Goal: Task Accomplishment & Management: Complete application form

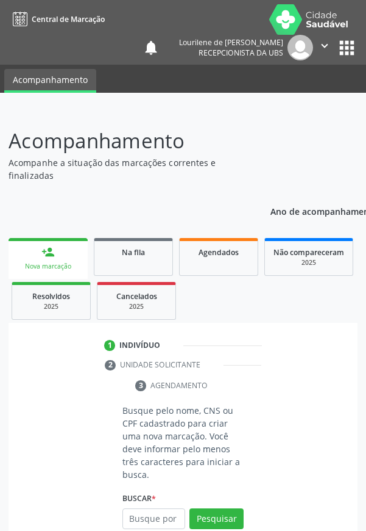
click at [277, 136] on header "Acompanhamento Acompanhe a situação das marcações correntes e finalizadas Relat…" at bounding box center [183, 154] width 349 height 56
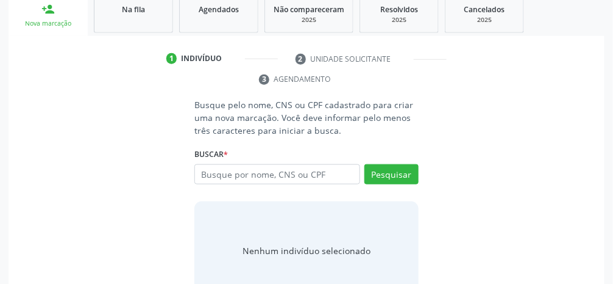
scroll to position [205, 0]
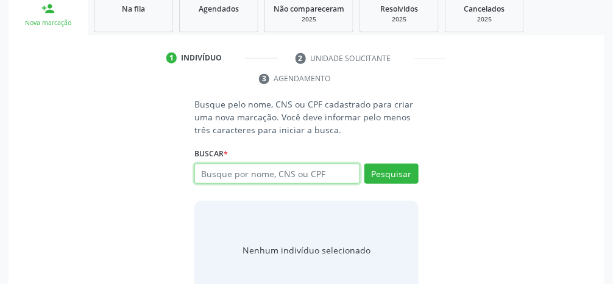
click at [288, 177] on input "text" at bounding box center [278, 173] width 166 height 21
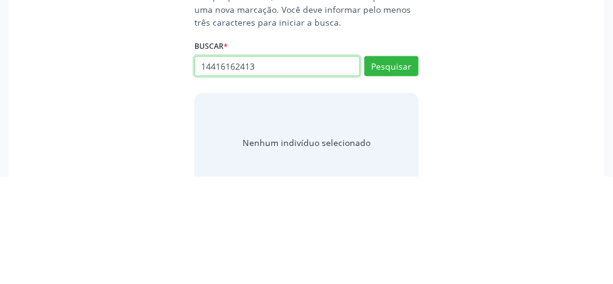
type input "14416162413"
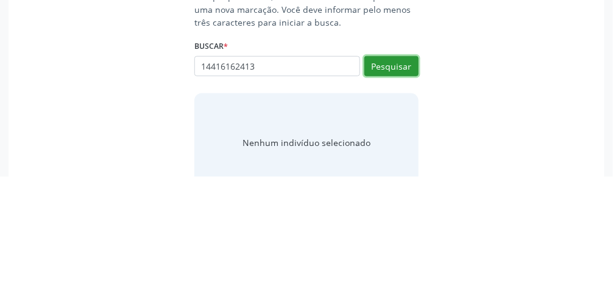
click at [366, 173] on button "Pesquisar" at bounding box center [392, 173] width 54 height 21
type input "14416162413"
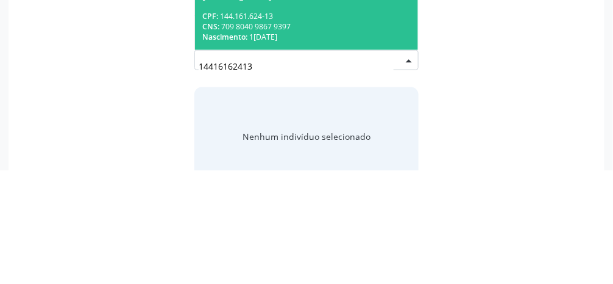
click at [334, 141] on div "CNS: 709 8040 9867 9397" at bounding box center [306, 140] width 209 height 10
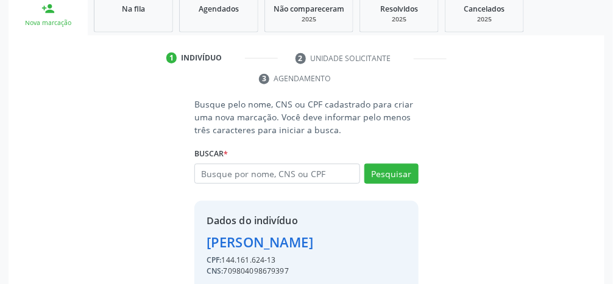
scroll to position [215, 0]
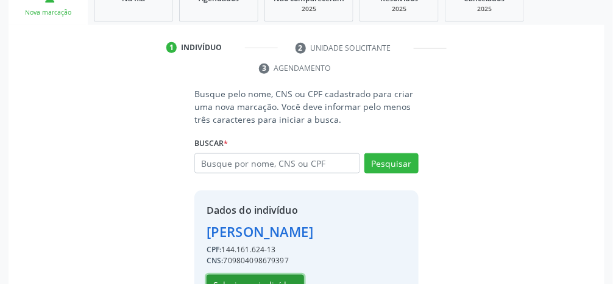
click at [261, 282] on button "Selecionar indivíduo" at bounding box center [256, 284] width 98 height 21
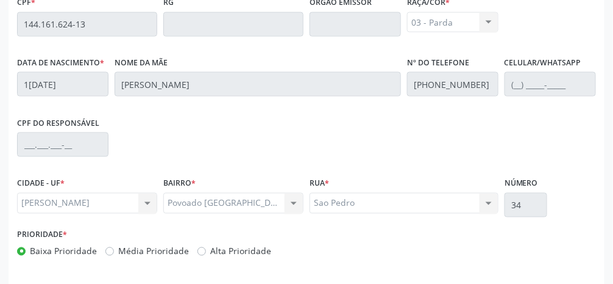
scroll to position [410, 0]
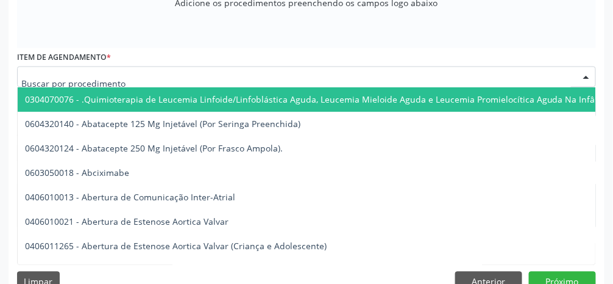
scroll to position [449, 0]
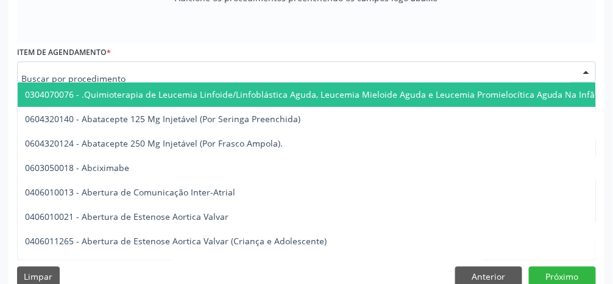
click at [90, 73] on input "text" at bounding box center [296, 78] width 550 height 24
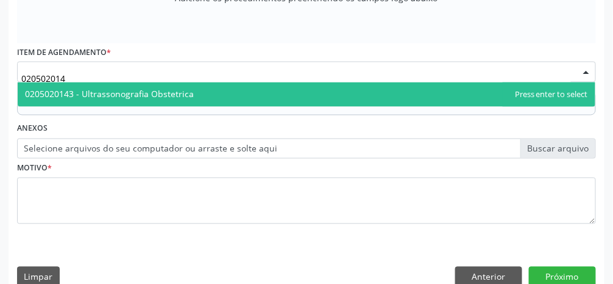
type input "0205020143"
click at [234, 90] on span "0205020143 - Ultrassonografia Obstetrica" at bounding box center [307, 94] width 578 height 24
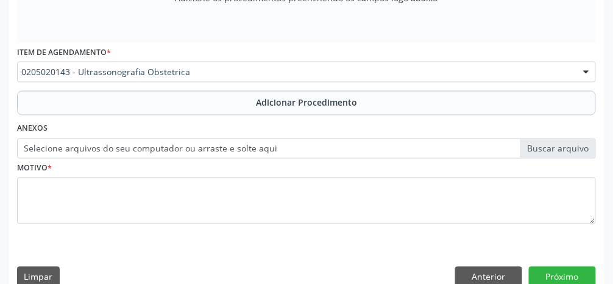
click at [320, 103] on span "Adicionar Procedimento" at bounding box center [306, 102] width 101 height 13
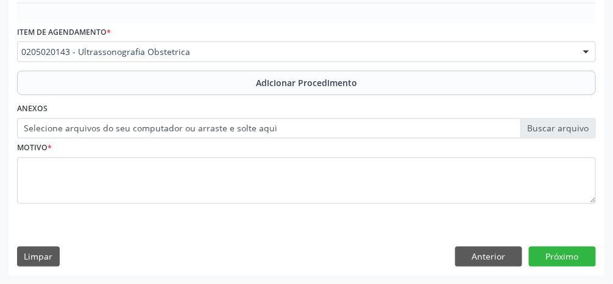
scroll to position [402, 0]
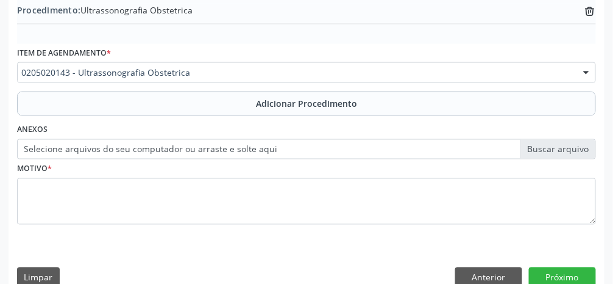
click at [366, 149] on label "Selecione arquivos do seu computador ou arraste e solte aqui" at bounding box center [306, 149] width 579 height 21
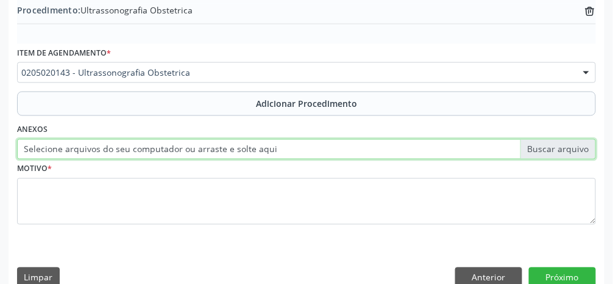
click at [366, 149] on input "Selecione arquivos do seu computador ou arraste e solte aqui" at bounding box center [306, 149] width 579 height 21
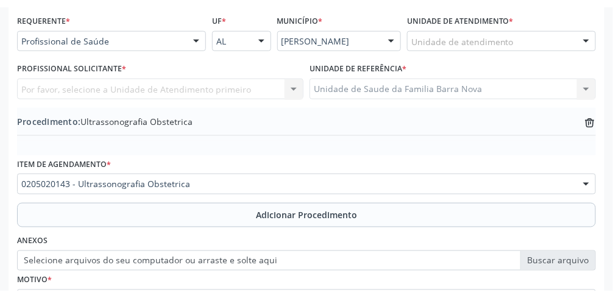
scroll to position [300, 0]
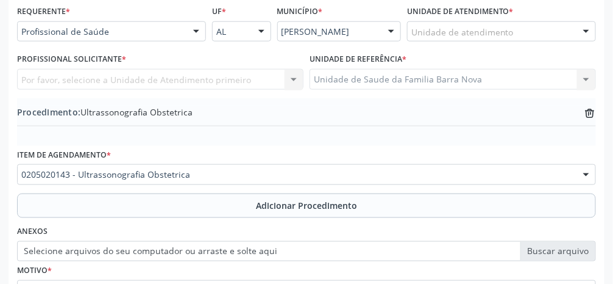
click at [366, 246] on label "Selecione arquivos do seu computador ou arraste e solte aqui" at bounding box center [306, 251] width 579 height 21
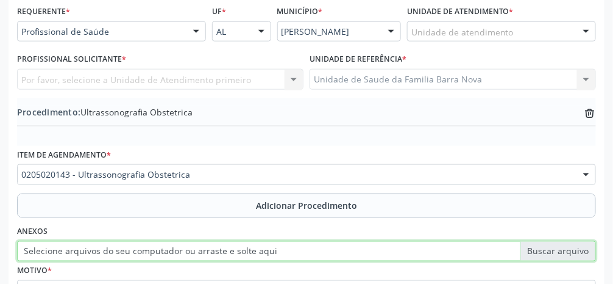
click at [366, 246] on input "Selecione arquivos do seu computador ou arraste e solte aqui" at bounding box center [306, 251] width 579 height 21
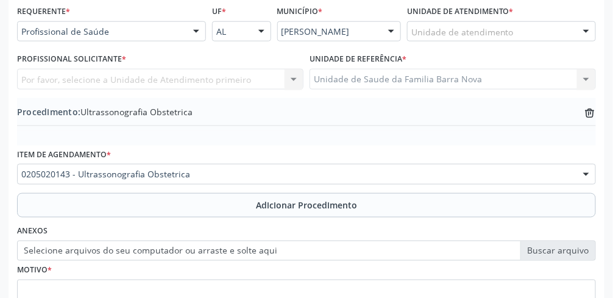
type input "C:\fakepath\17598432157147076001475018025540.jpg"
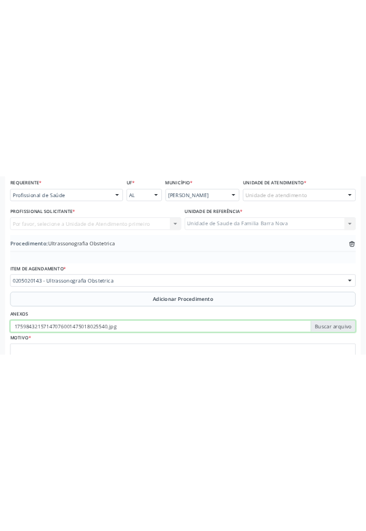
scroll to position [189, 0]
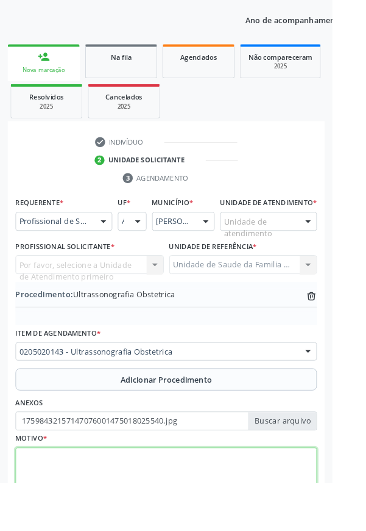
click at [126, 530] on textarea at bounding box center [183, 515] width 332 height 46
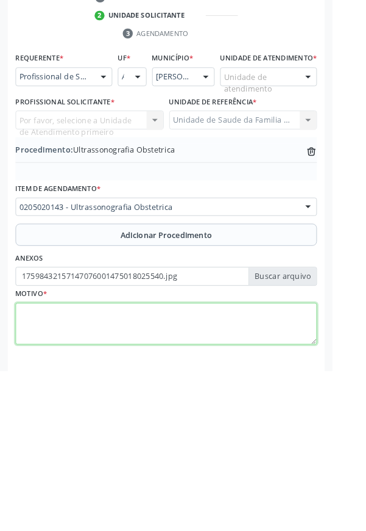
scroll to position [232, 0]
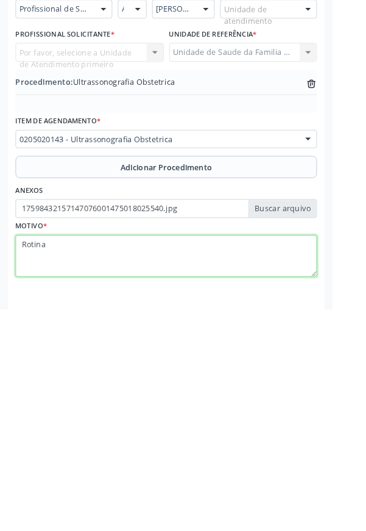
type textarea "Rotina"
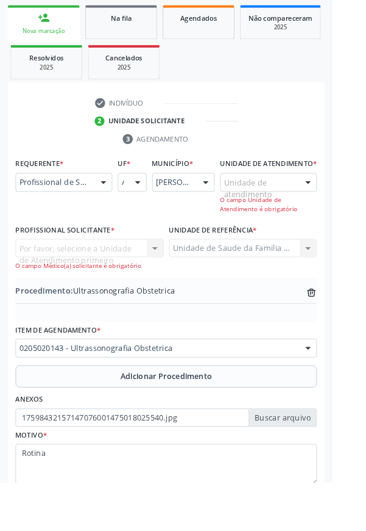
click at [339, 212] on div at bounding box center [339, 201] width 18 height 21
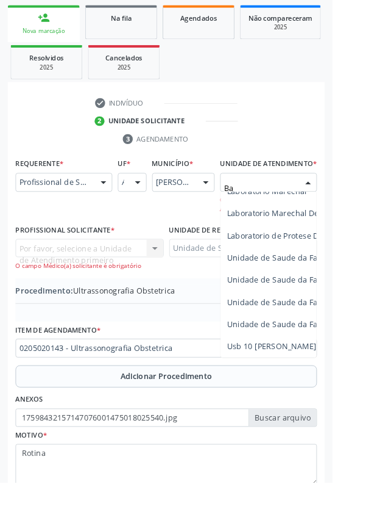
scroll to position [0, 0]
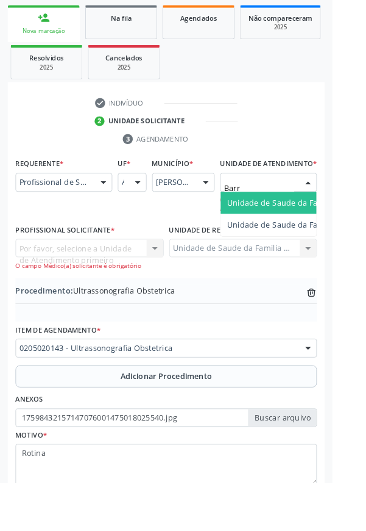
type input "Barra"
click at [314, 229] on span "Unidade de Saude da Familia Barra Nova" at bounding box center [335, 223] width 168 height 12
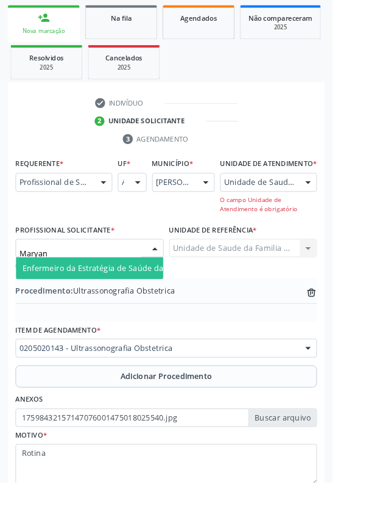
type input "Maryann"
click at [134, 301] on span "Enfermeiro da Estratégia de Saúde da Família - [PERSON_NAME]" at bounding box center [156, 295] width 263 height 12
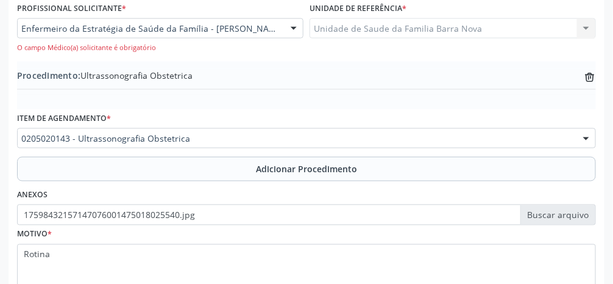
scroll to position [411, 0]
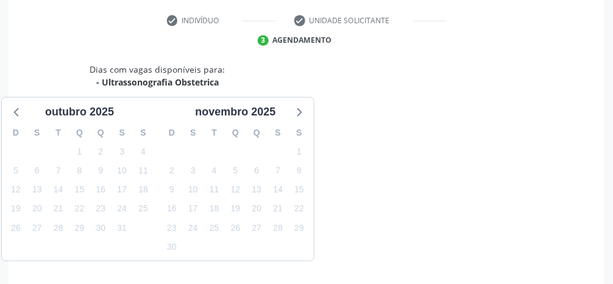
scroll to position [291, 0]
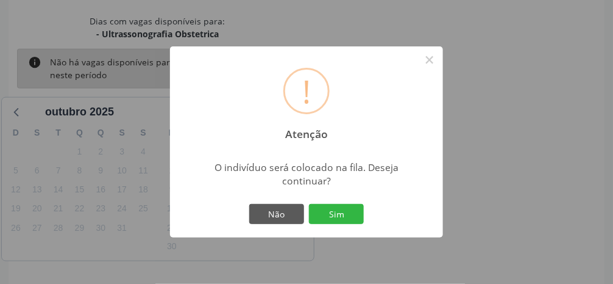
click at [331, 224] on button "Sim" at bounding box center [336, 214] width 55 height 21
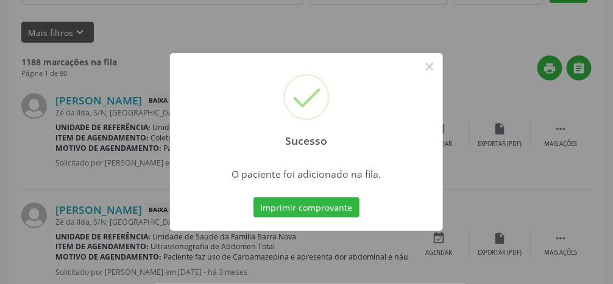
scroll to position [96, 0]
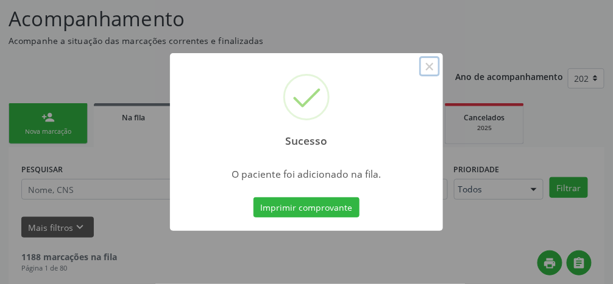
click at [366, 77] on button "×" at bounding box center [430, 66] width 21 height 21
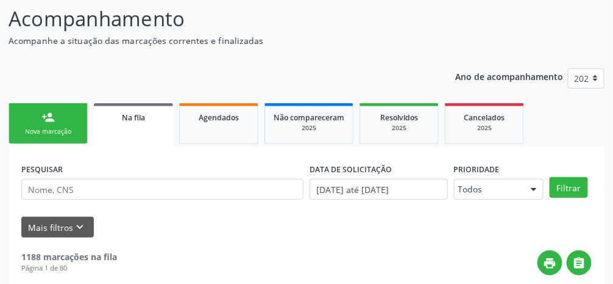
click at [56, 121] on link "person_add Nova marcação" at bounding box center [48, 123] width 79 height 41
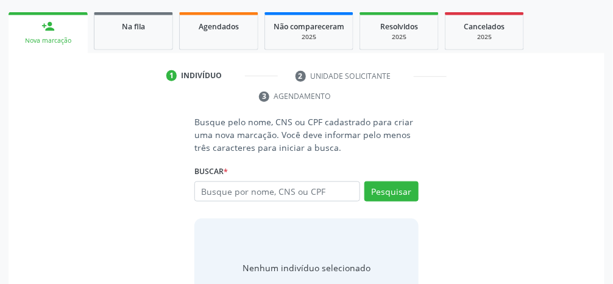
scroll to position [220, 0]
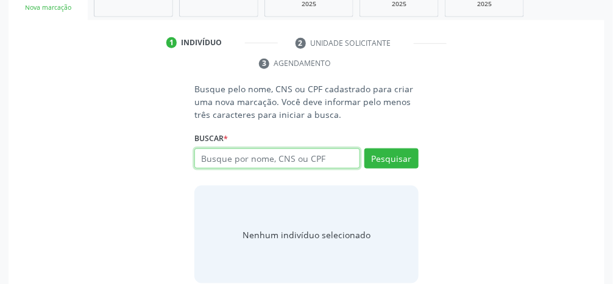
click at [292, 162] on input "text" at bounding box center [278, 158] width 166 height 21
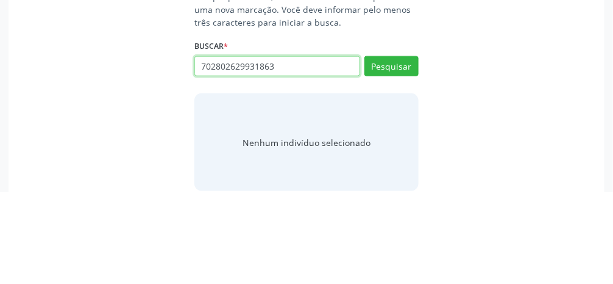
type input "702802629931863"
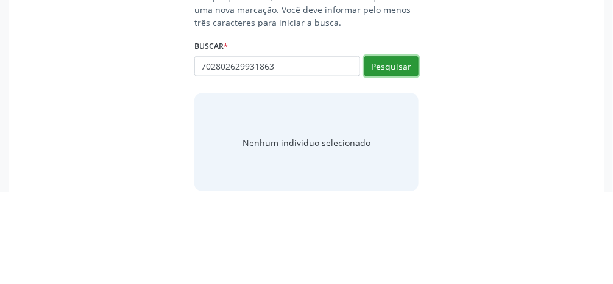
click at [366, 151] on button "Pesquisar" at bounding box center [392, 158] width 54 height 21
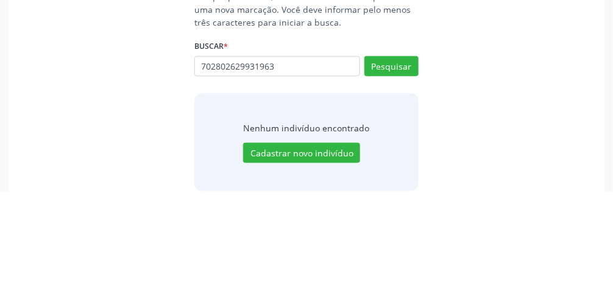
type input "702802629931963"
click at [366, 157] on button "Pesquisar" at bounding box center [392, 158] width 54 height 21
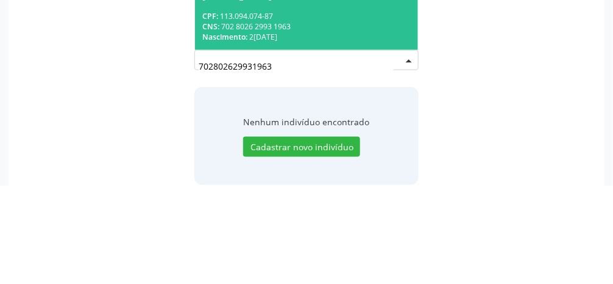
click at [309, 120] on div "CNS: 702 8026 2993 1963" at bounding box center [306, 125] width 209 height 10
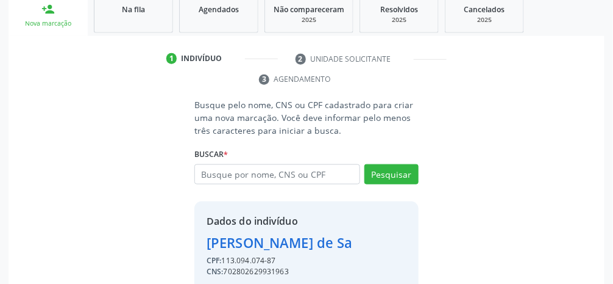
scroll to position [202, 0]
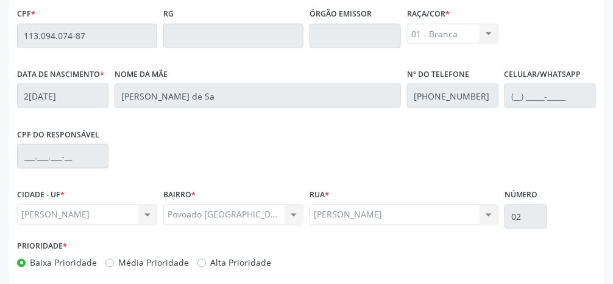
scroll to position [410, 0]
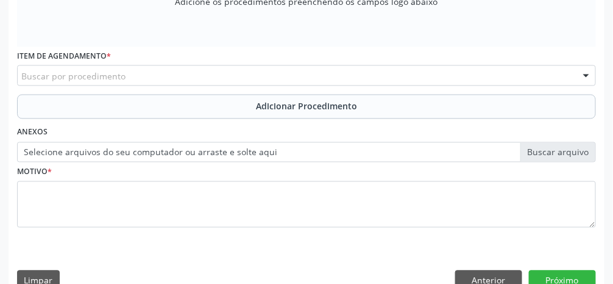
scroll to position [449, 0]
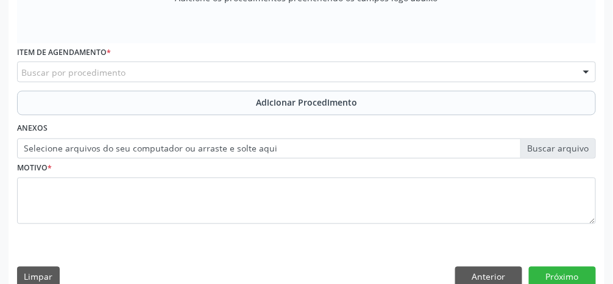
click at [191, 77] on div "Buscar por procedimento" at bounding box center [306, 72] width 579 height 21
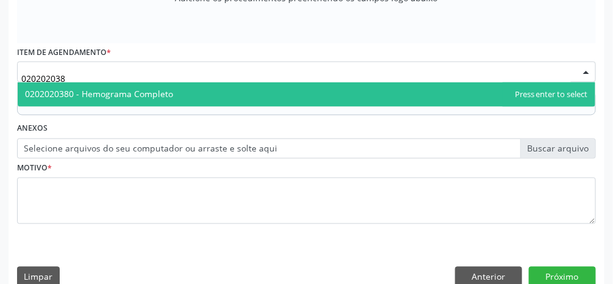
type input "0202020380"
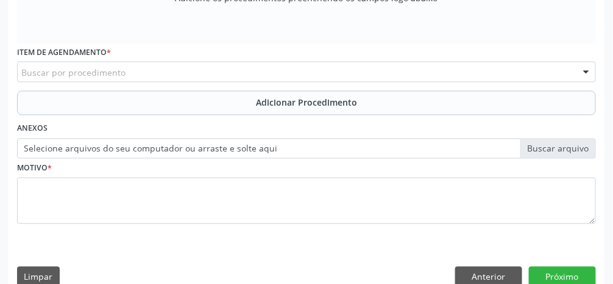
click at [274, 72] on div "Buscar por procedimento" at bounding box center [306, 72] width 579 height 21
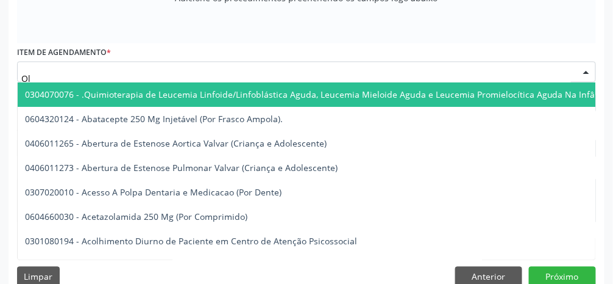
type input "O"
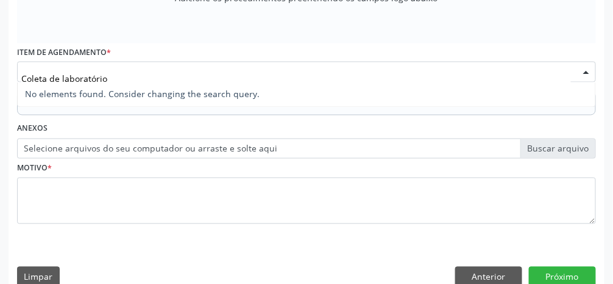
type input "Coleta de laboratório"
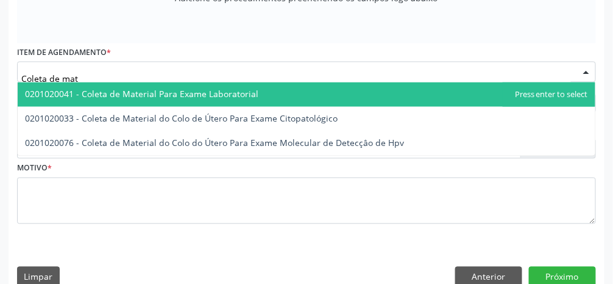
type input "Coleta de mate"
click at [221, 95] on span "0201020041 - Coleta de Material Para Exame Laboratorial" at bounding box center [142, 94] width 234 height 12
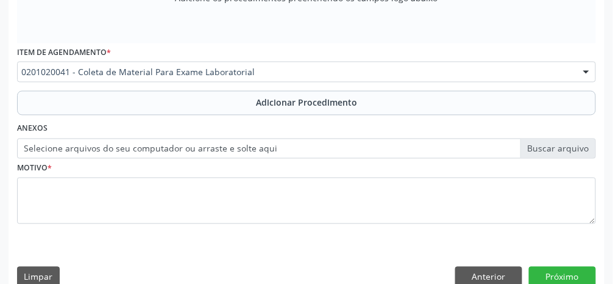
click at [351, 105] on span "Adicionar Procedimento" at bounding box center [306, 102] width 101 height 13
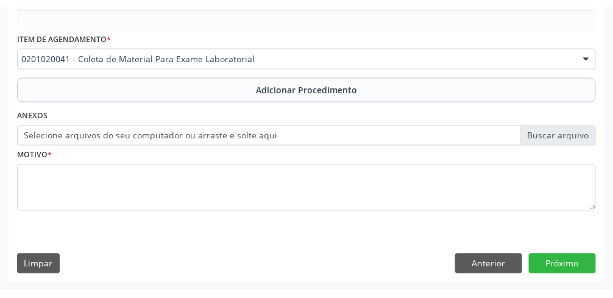
scroll to position [402, 0]
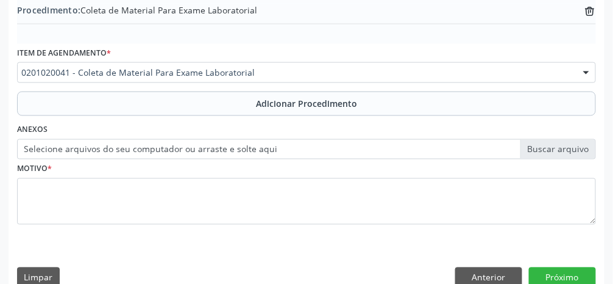
click at [366, 151] on label "Selecione arquivos do seu computador ou arraste e solte aqui" at bounding box center [306, 149] width 579 height 21
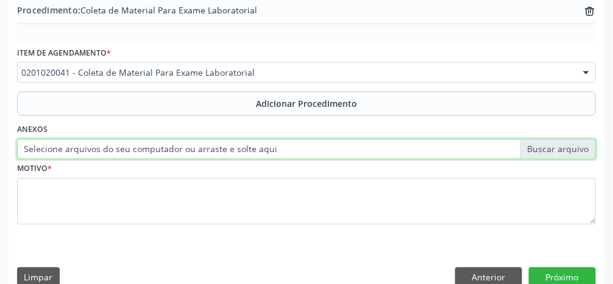
click at [366, 151] on input "Selecione arquivos do seu computador ou arraste e solte aqui" at bounding box center [306, 149] width 579 height 21
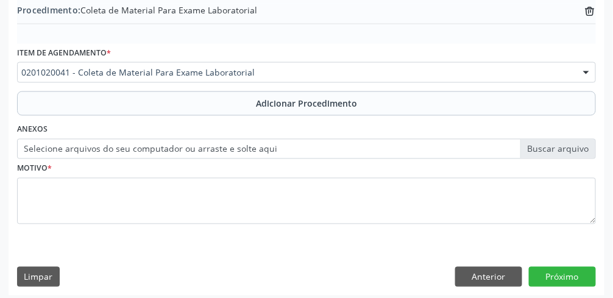
type input "C:\fakepath\17598439918634609388198925496232.jpg"
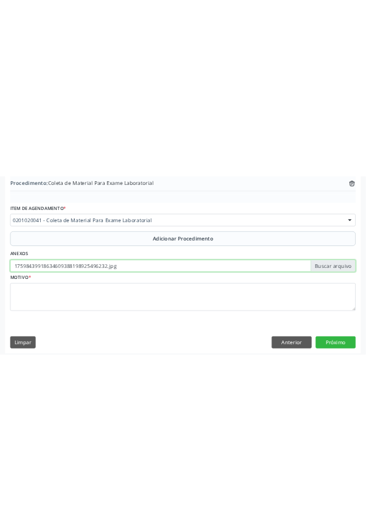
scroll to position [232, 0]
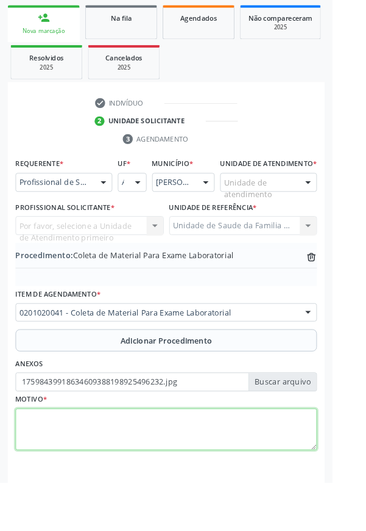
click at [230, 491] on textarea at bounding box center [183, 472] width 332 height 46
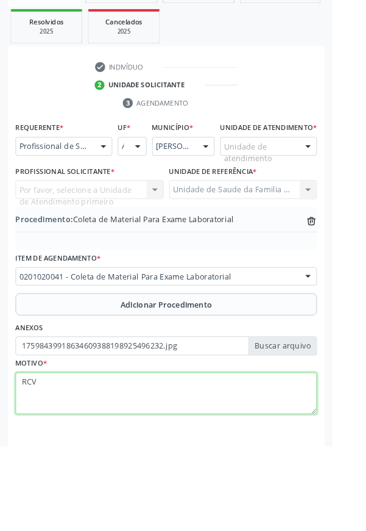
type textarea "RCV"
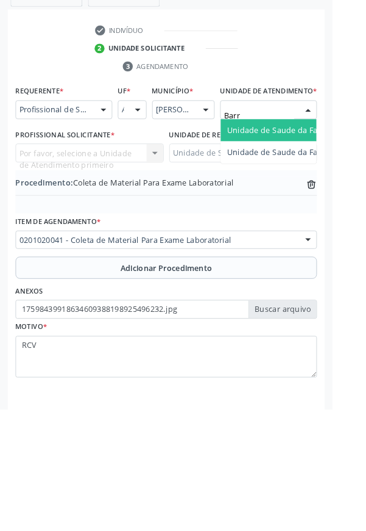
type input "Barra"
click at [323, 229] on span "Unidade de Saude da Familia Barra Nova" at bounding box center [335, 223] width 168 height 12
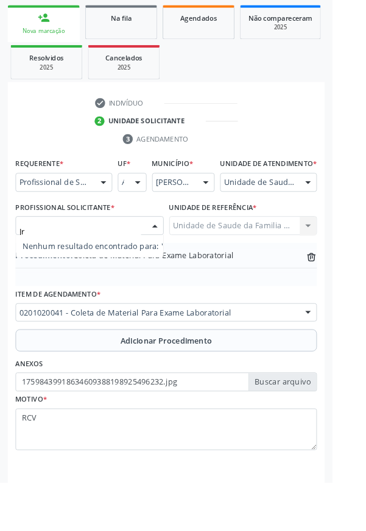
type input "J"
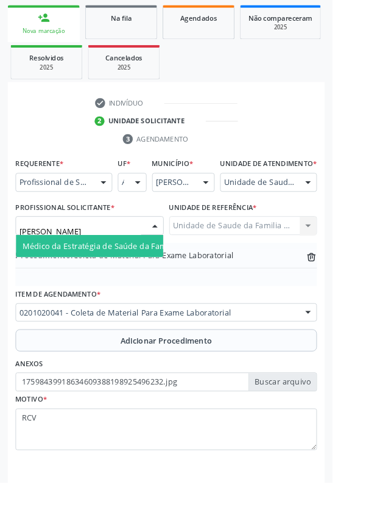
type input "[PERSON_NAME]"
click at [100, 276] on span "Médico da Estratégia de Saúde da Família - [PERSON_NAME]" at bounding box center [149, 271] width 248 height 12
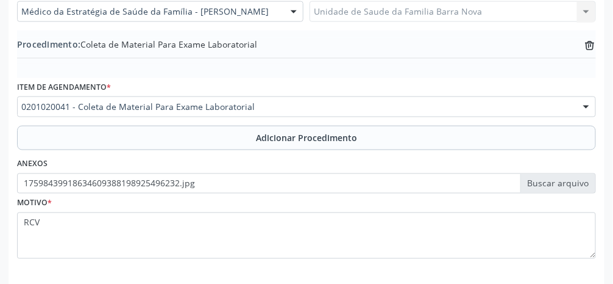
scroll to position [382, 0]
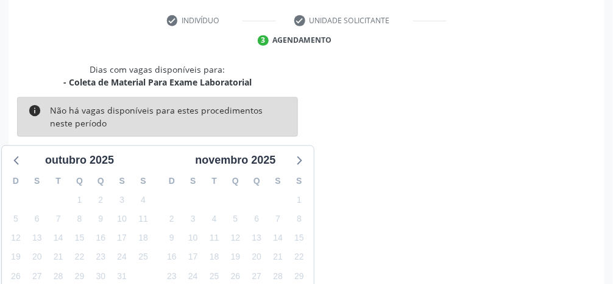
scroll to position [291, 0]
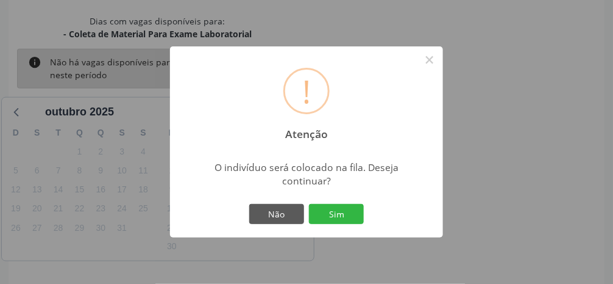
click at [350, 224] on button "Sim" at bounding box center [336, 214] width 55 height 21
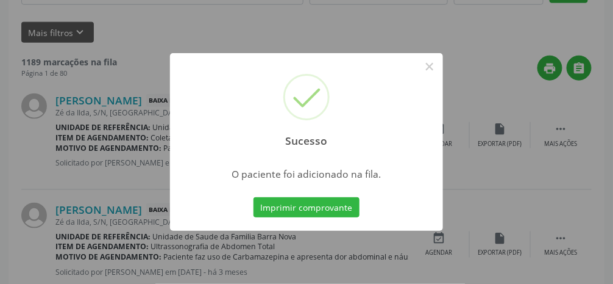
scroll to position [96, 0]
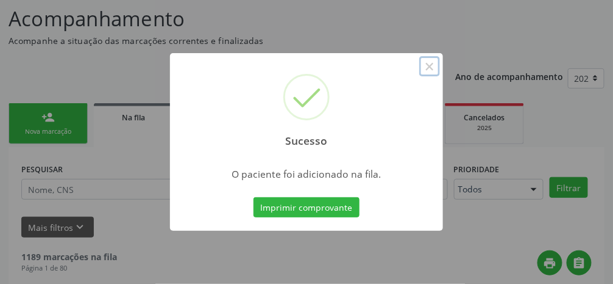
click at [366, 77] on button "×" at bounding box center [430, 66] width 21 height 21
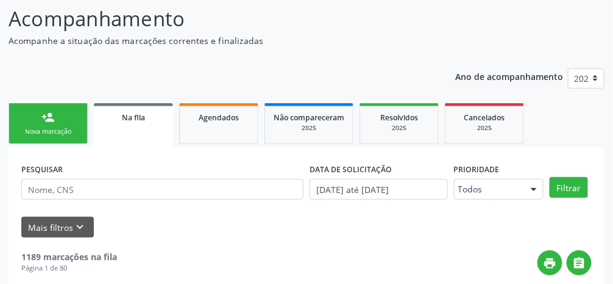
click at [45, 120] on div "person_add" at bounding box center [47, 116] width 13 height 13
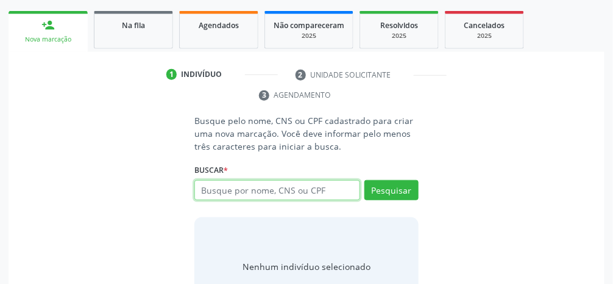
click at [296, 187] on input "text" at bounding box center [278, 190] width 166 height 21
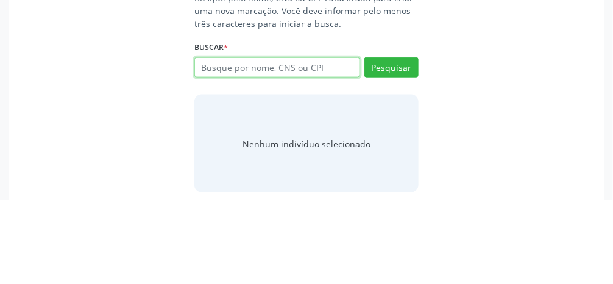
scroll to position [227, 0]
type input "705708412079530"
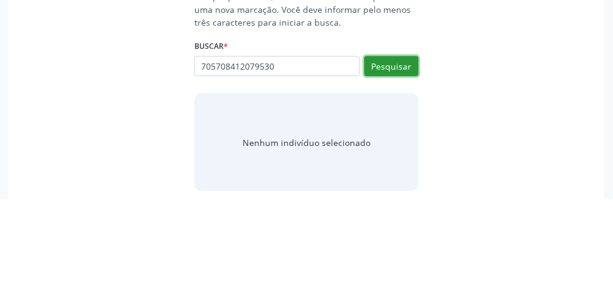
click at [366, 150] on button "Pesquisar" at bounding box center [392, 151] width 54 height 21
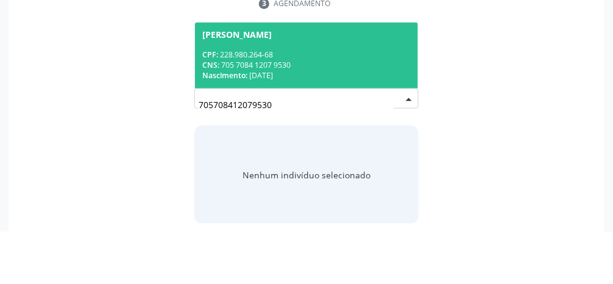
click at [328, 112] on div "CNS: 705 7084 1207 9530" at bounding box center [306, 117] width 209 height 10
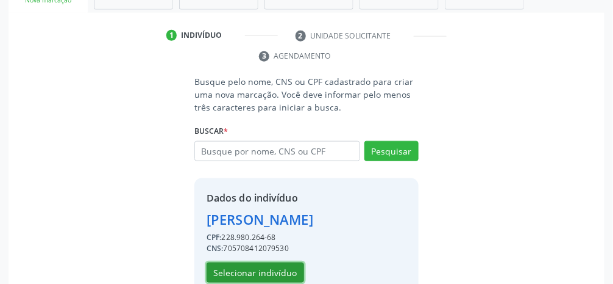
click at [279, 277] on button "Selecionar indivíduo" at bounding box center [256, 272] width 98 height 21
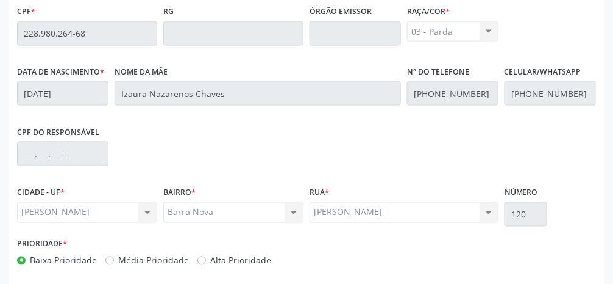
scroll to position [410, 0]
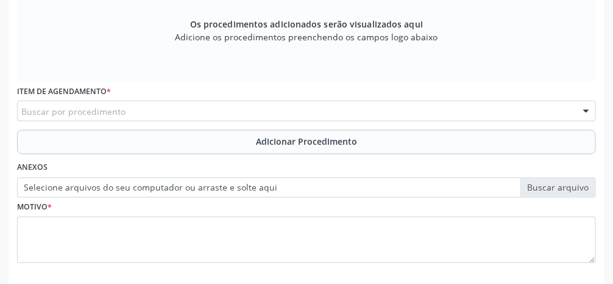
click at [155, 110] on div "Buscar por procedimento" at bounding box center [306, 111] width 579 height 21
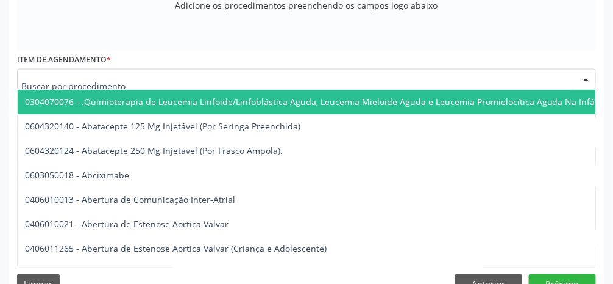
scroll to position [449, 0]
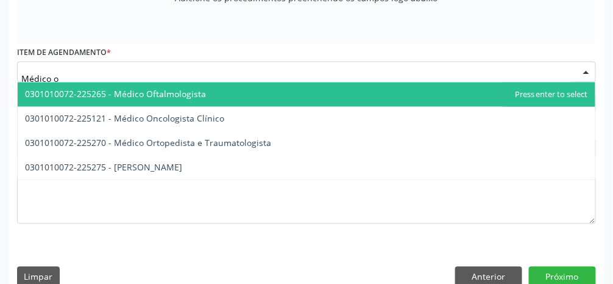
type input "Médico of"
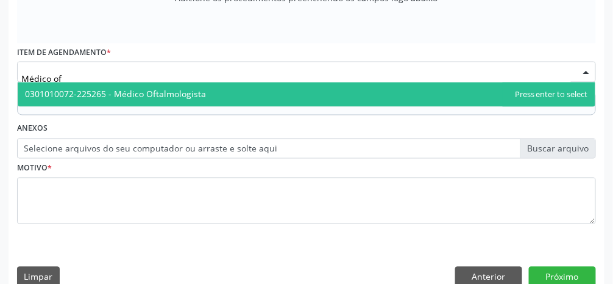
click at [146, 93] on span "0301010072-225265 - Médico Oftalmologista" at bounding box center [115, 94] width 181 height 12
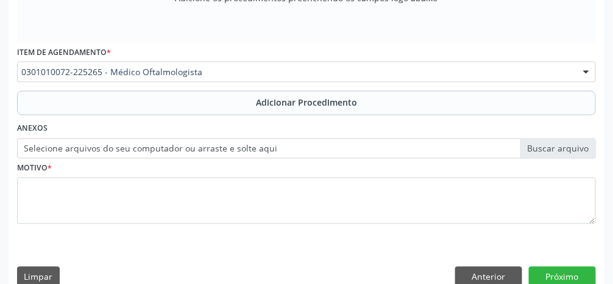
click at [305, 101] on span "Adicionar Procedimento" at bounding box center [306, 102] width 101 height 13
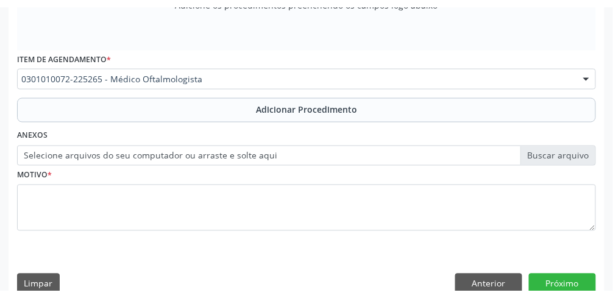
scroll to position [402, 0]
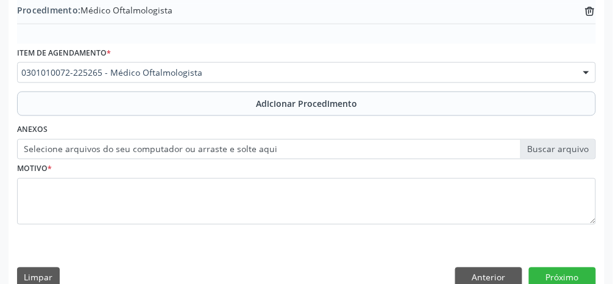
click at [366, 146] on label "Selecione arquivos do seu computador ou arraste e solte aqui" at bounding box center [306, 149] width 579 height 21
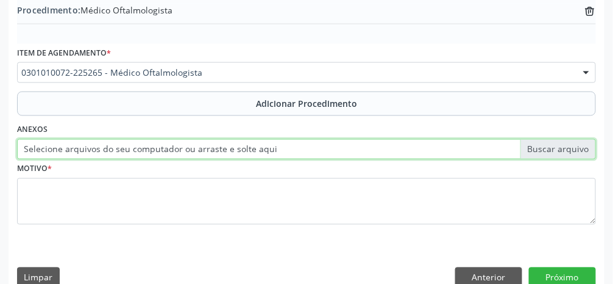
click at [366, 146] on input "Selecione arquivos do seu computador ou arraste e solte aqui" at bounding box center [306, 149] width 579 height 21
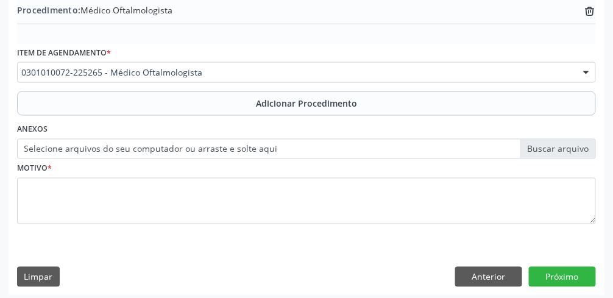
type input "C:\fakepath\17598442764227577034064916203058.jpg"
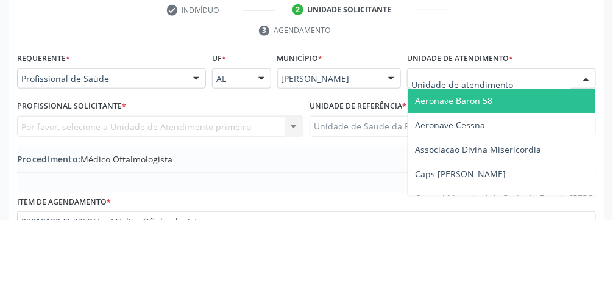
scroll to position [189, 0]
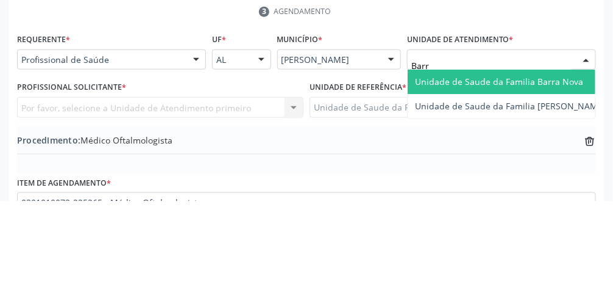
type input "Barra"
click at [366, 165] on span "Unidade de Saude da Familia Barra Nova" at bounding box center [499, 165] width 168 height 12
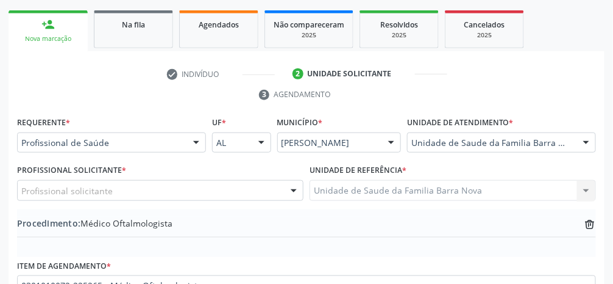
click at [185, 191] on div "Profissional solicitante" at bounding box center [160, 190] width 287 height 21
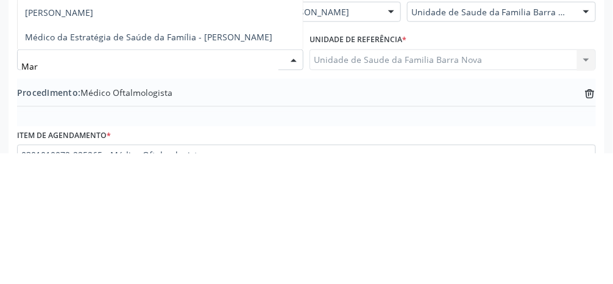
type input "Mari"
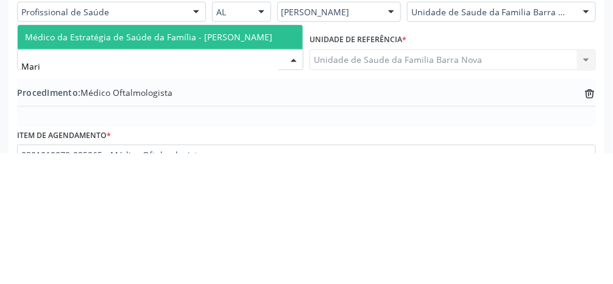
click at [249, 171] on span "Médico da Estratégia de Saúde da Família - [PERSON_NAME]" at bounding box center [149, 168] width 248 height 12
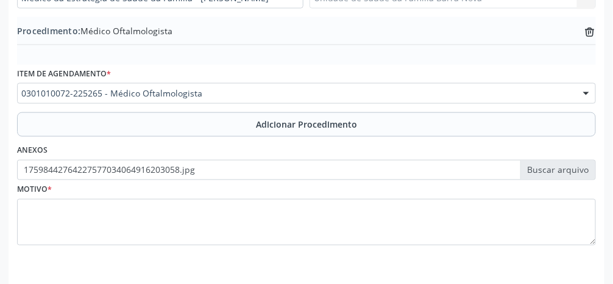
scroll to position [382, 0]
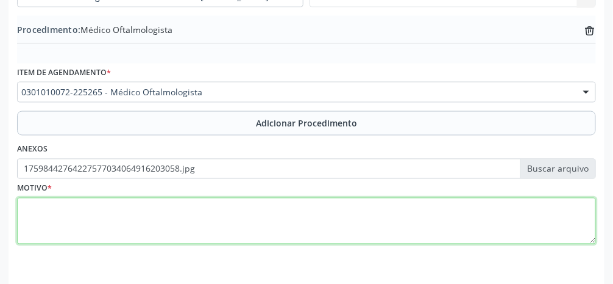
click at [241, 229] on textarea at bounding box center [306, 221] width 579 height 46
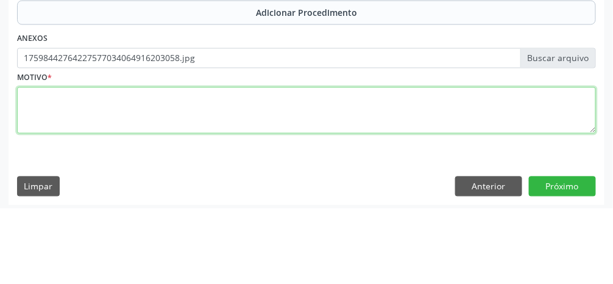
scroll to position [418, 0]
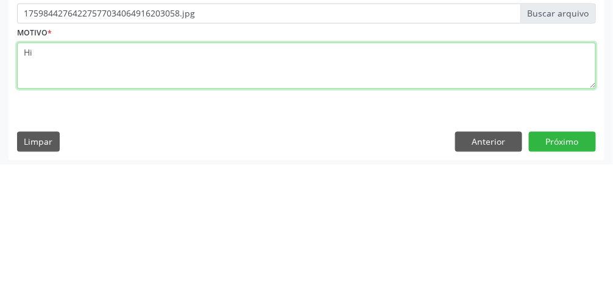
type textarea "H"
type textarea "P"
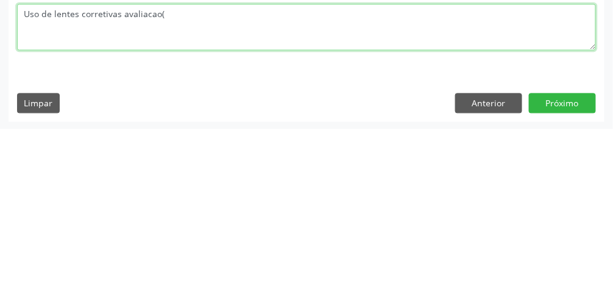
type textarea "Uso de lentes corretivas avaliacao"
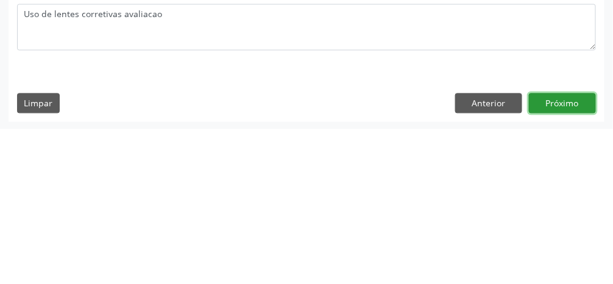
click at [366, 259] on button "Próximo" at bounding box center [562, 258] width 67 height 21
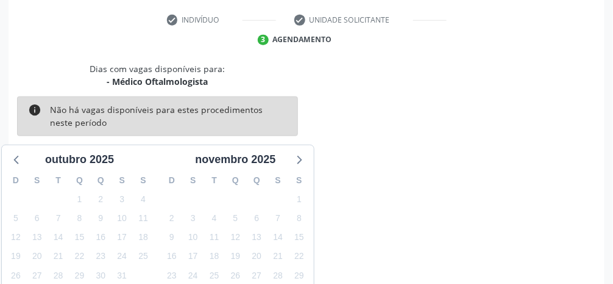
scroll to position [291, 0]
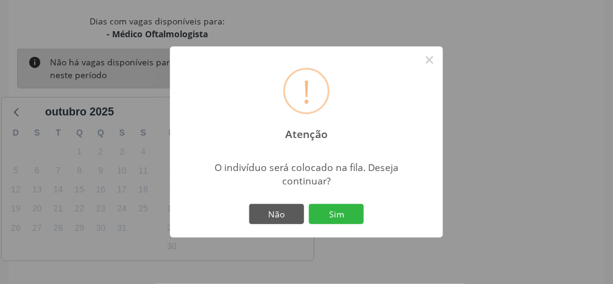
click at [349, 224] on button "Sim" at bounding box center [336, 214] width 55 height 21
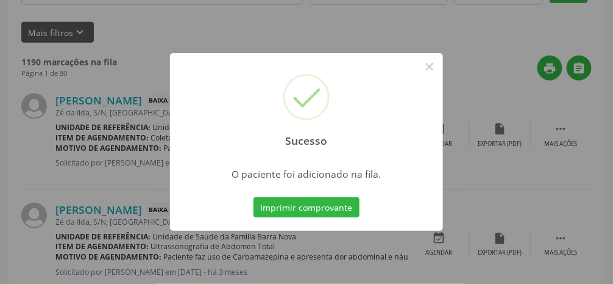
scroll to position [96, 0]
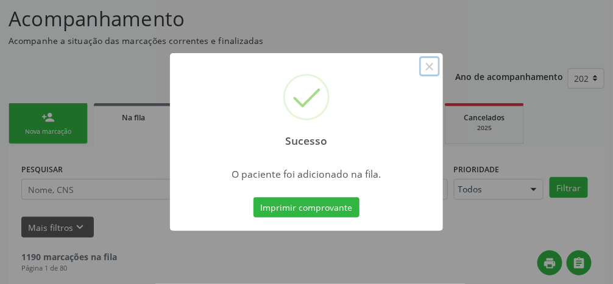
click at [366, 77] on button "×" at bounding box center [430, 66] width 21 height 21
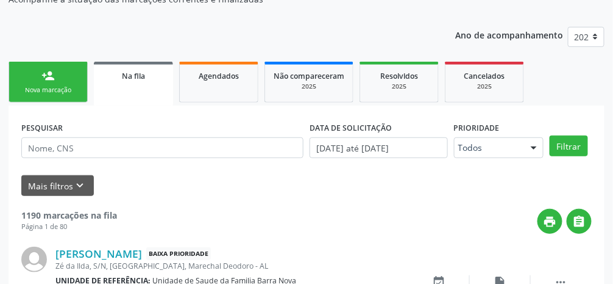
scroll to position [143, 0]
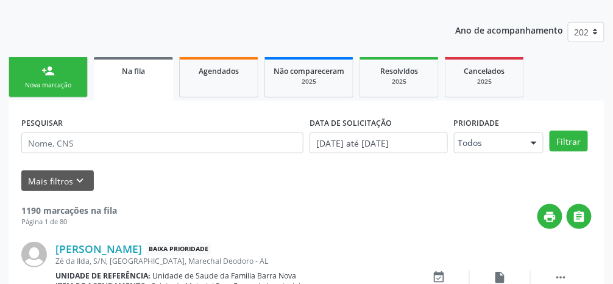
click at [49, 77] on link "person_add Nova marcação" at bounding box center [48, 77] width 79 height 41
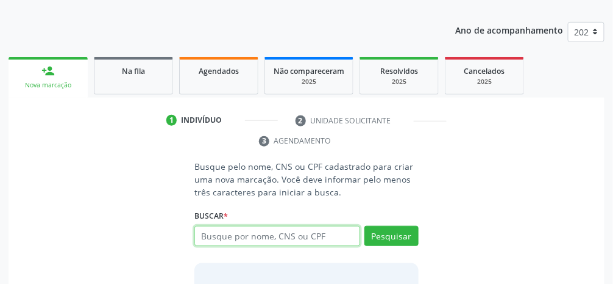
click at [326, 238] on input "text" at bounding box center [278, 236] width 166 height 21
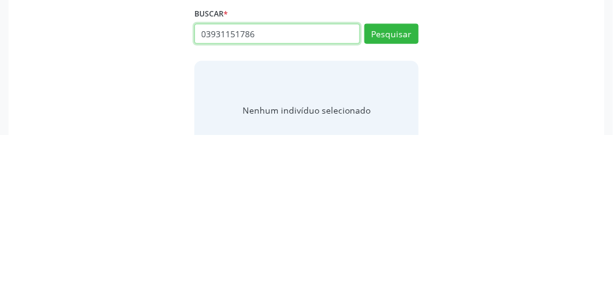
scroll to position [196, 0]
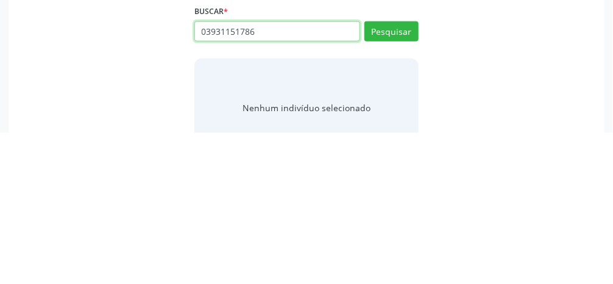
type input "03931151786"
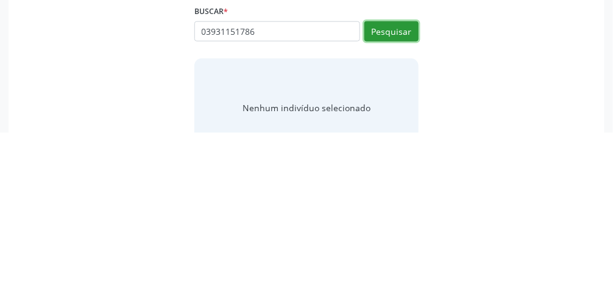
click at [366, 186] on button "Pesquisar" at bounding box center [392, 183] width 54 height 21
type input "03931151786"
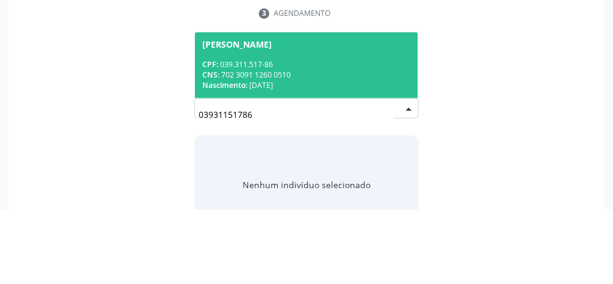
click at [366, 142] on div "CPF: 039.311.517-86" at bounding box center [306, 139] width 209 height 10
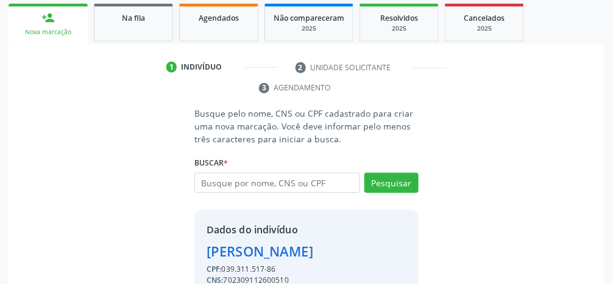
scroll to position [215, 0]
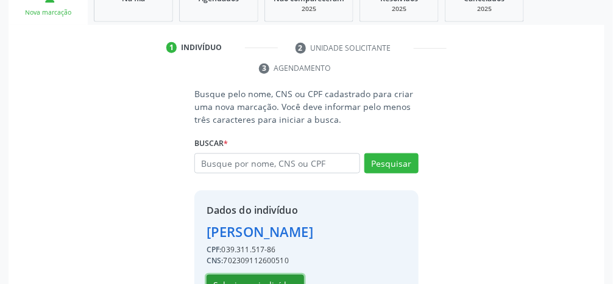
click at [285, 290] on button "Selecionar indivíduo" at bounding box center [256, 284] width 98 height 21
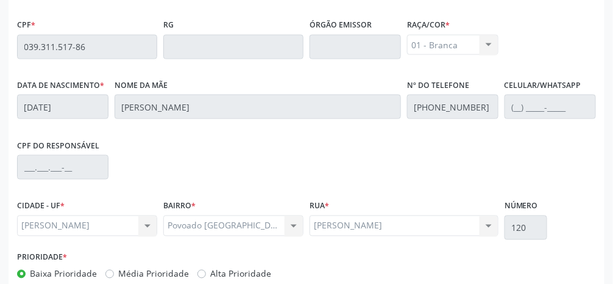
scroll to position [410, 0]
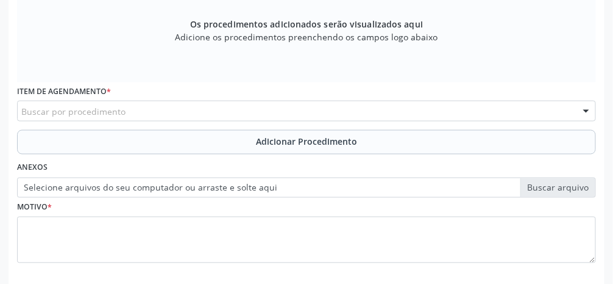
click at [132, 114] on div "Buscar por procedimento" at bounding box center [306, 111] width 579 height 21
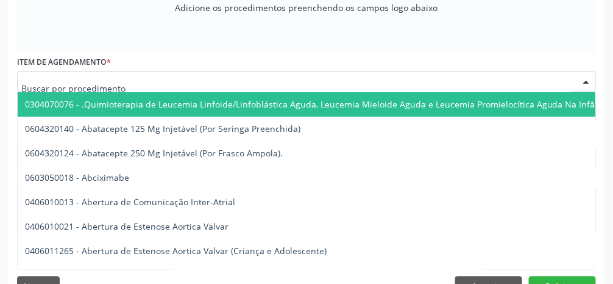
scroll to position [449, 0]
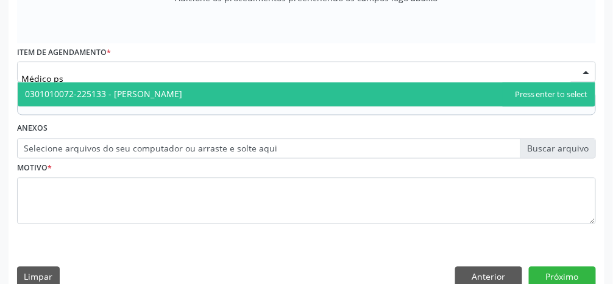
type input "Médico psi"
click at [182, 92] on span "0301010072-225133 - [PERSON_NAME]" at bounding box center [103, 94] width 157 height 12
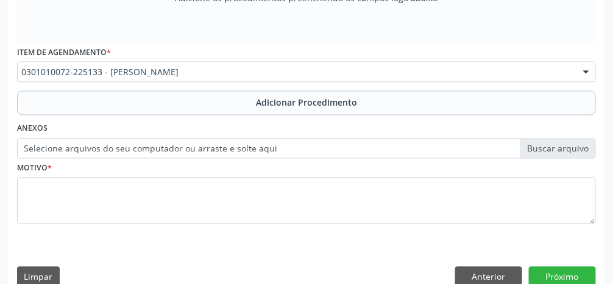
click at [321, 102] on span "Adicionar Procedimento" at bounding box center [306, 102] width 101 height 13
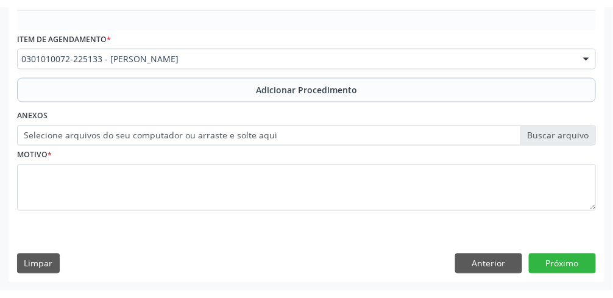
scroll to position [402, 0]
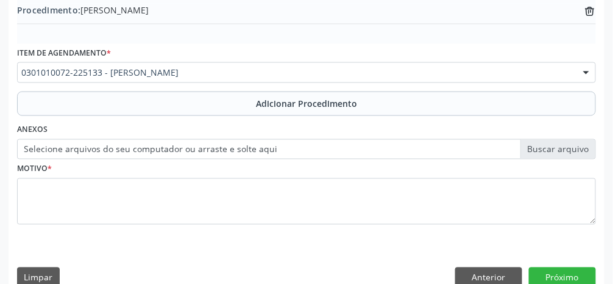
click at [366, 152] on label "Selecione arquivos do seu computador ou arraste e solte aqui" at bounding box center [306, 149] width 579 height 21
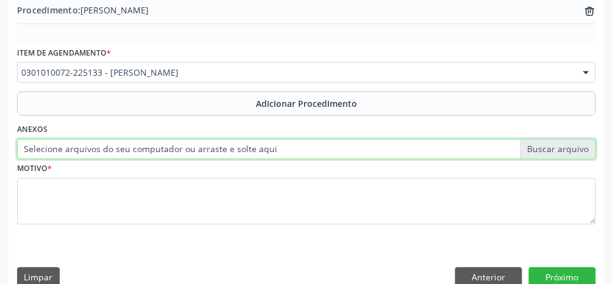
click at [366, 152] on input "Selecione arquivos do seu computador ou arraste e solte aqui" at bounding box center [306, 149] width 579 height 21
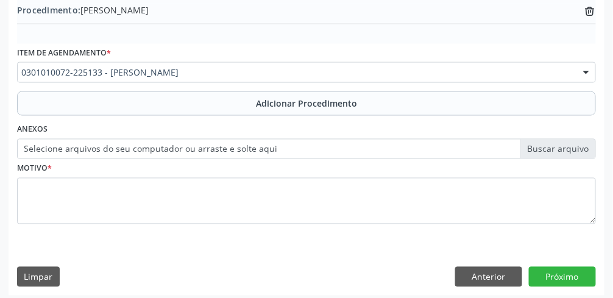
type input "C:\fakepath\17598445938273481927090073570637.jpg"
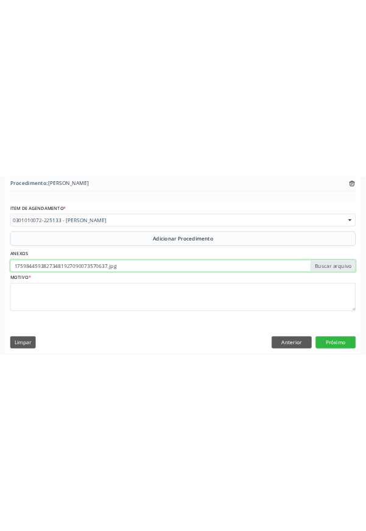
scroll to position [232, 0]
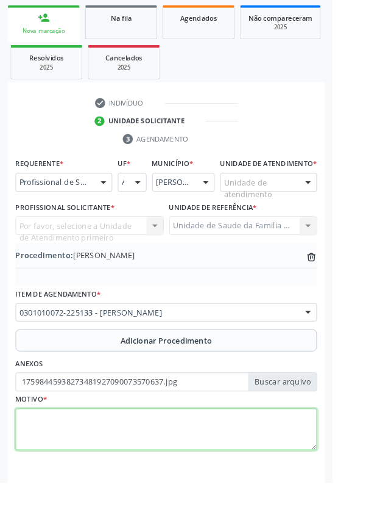
click at [154, 474] on textarea at bounding box center [183, 472] width 332 height 46
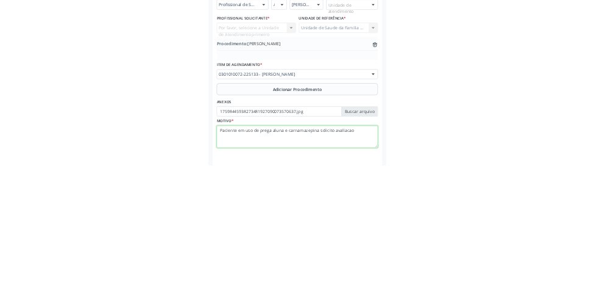
scroll to position [321, 0]
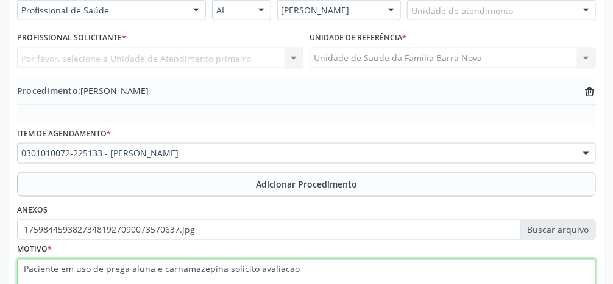
type textarea "Paciente em uso de prega aluna e carnamazepina solicito avaliacao"
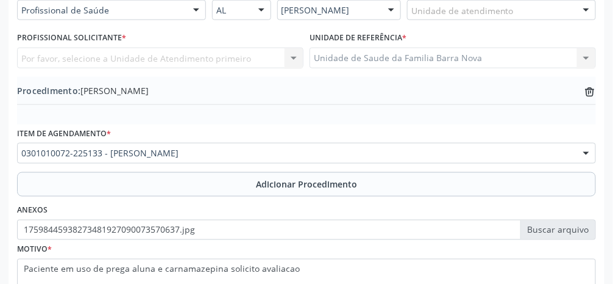
click at [366, 57] on div "Unidade de Saude da Familia Barra Nova Unidade de Saude da Familia [GEOGRAPHIC_…" at bounding box center [453, 58] width 287 height 21
click at [366, 55] on div "Unidade de Saude da Familia Barra Nova Unidade de Saude da Familia [GEOGRAPHIC_…" at bounding box center [453, 58] width 287 height 21
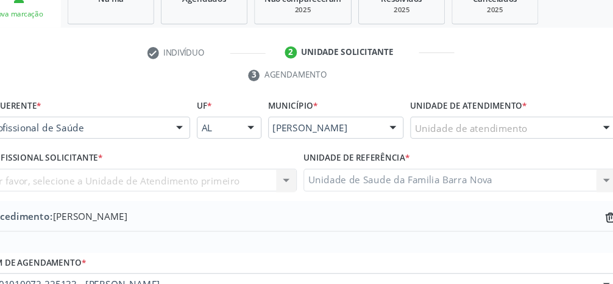
scroll to position [212, 0]
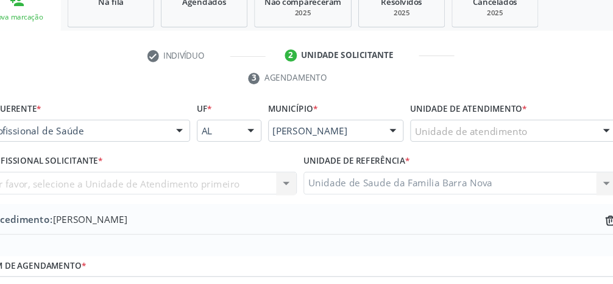
click at [366, 119] on div "Unidade de atendimento" at bounding box center [501, 119] width 189 height 21
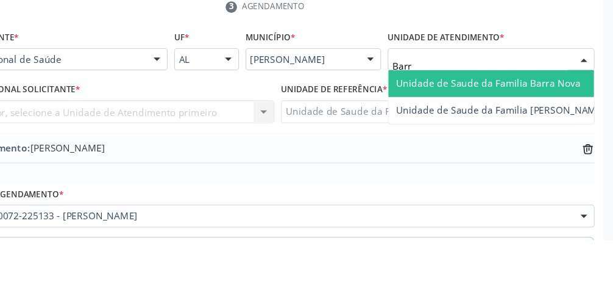
type input "Barra"
click at [366, 140] on span "Unidade de Saude da Familia Barra Nova" at bounding box center [499, 141] width 168 height 12
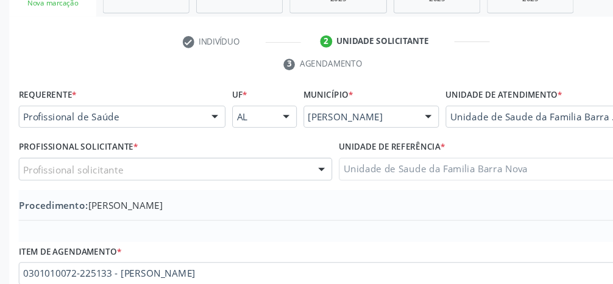
click at [220, 174] on div "Profissional solicitante" at bounding box center [160, 173] width 287 height 21
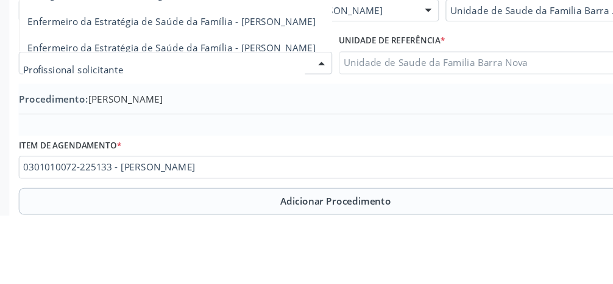
scroll to position [235, 0]
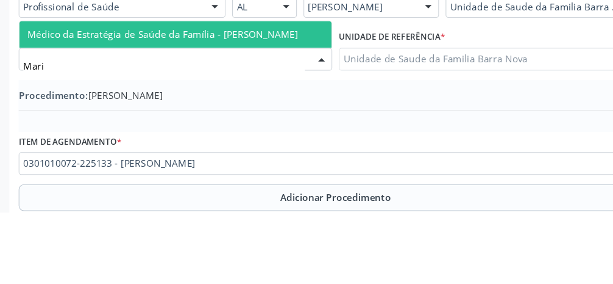
type input "[PERSON_NAME]"
click at [244, 120] on span "Médico da Estratégia de Saúde da Família - [PERSON_NAME]" at bounding box center [149, 122] width 248 height 12
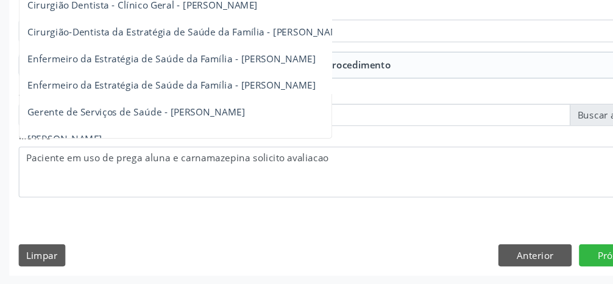
scroll to position [421, 0]
click at [366, 260] on button "Próximo" at bounding box center [562, 258] width 67 height 21
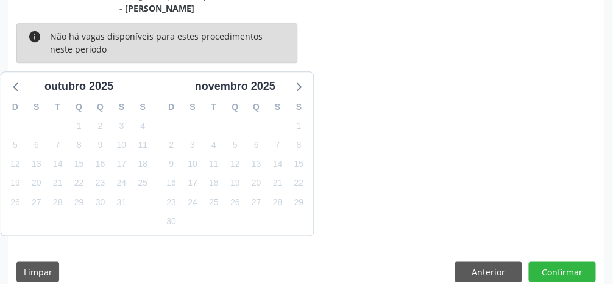
scroll to position [320, 0]
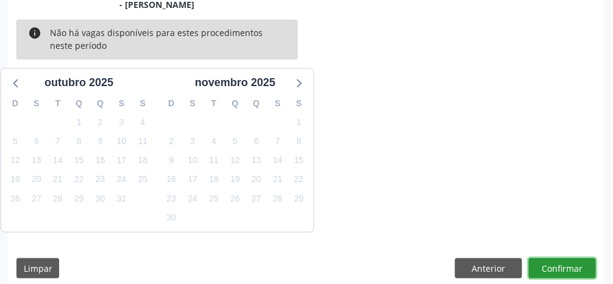
click at [366, 270] on button "Confirmar" at bounding box center [562, 267] width 67 height 21
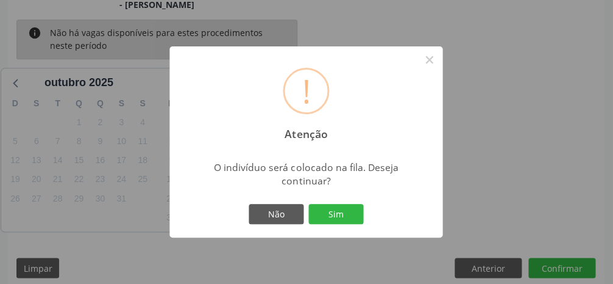
click at [340, 212] on button "Sim" at bounding box center [336, 214] width 55 height 21
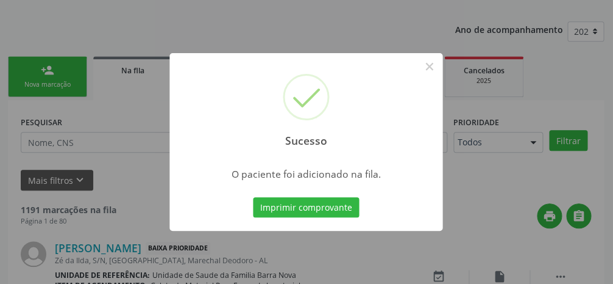
scroll to position [145, 0]
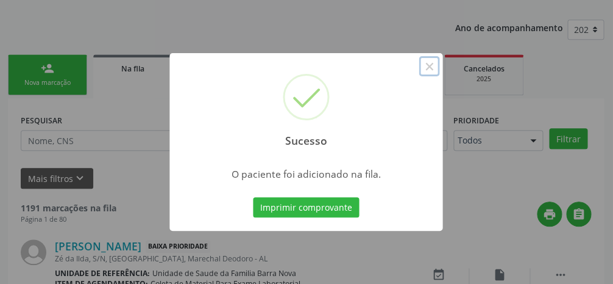
click at [366, 77] on button "×" at bounding box center [430, 66] width 21 height 21
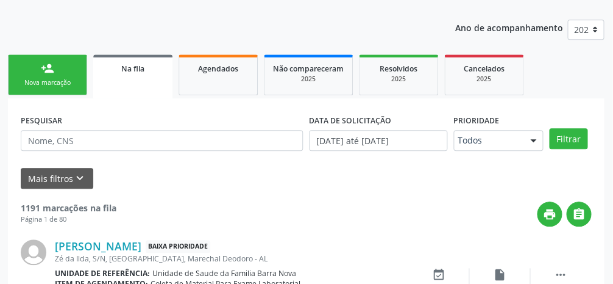
scroll to position [149, 0]
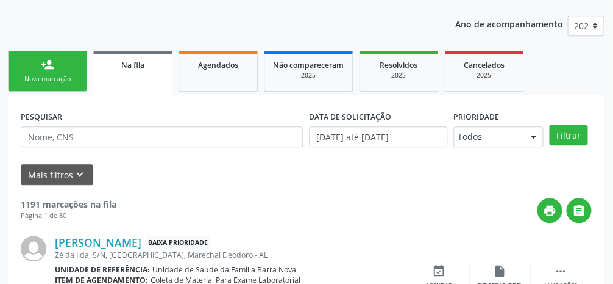
click at [55, 78] on div "Nova marcação" at bounding box center [48, 78] width 61 height 9
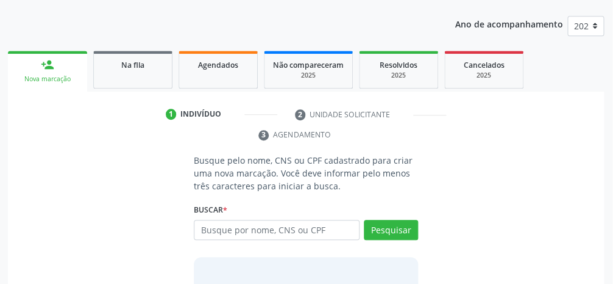
click at [47, 60] on div "person_add" at bounding box center [47, 64] width 13 height 13
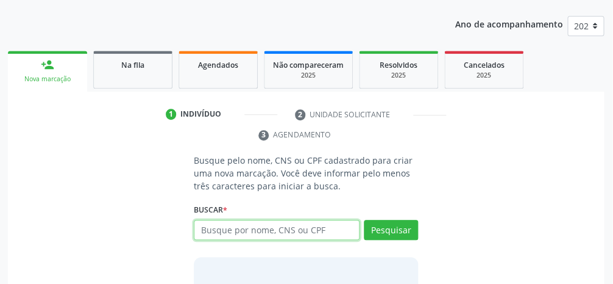
click at [323, 233] on input "text" at bounding box center [278, 230] width 166 height 21
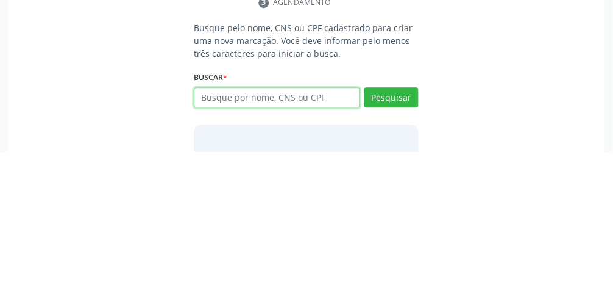
scroll to position [157, 0]
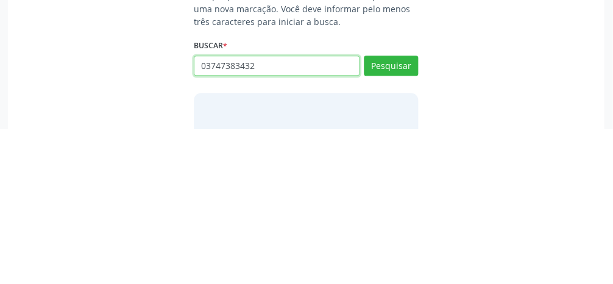
type input "03747383432"
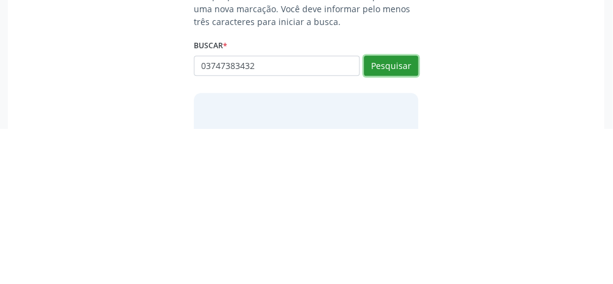
click at [366, 226] on button "Pesquisar" at bounding box center [392, 221] width 54 height 21
type input "03747383432"
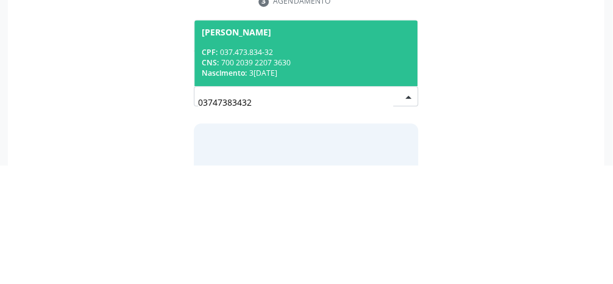
scroll to position [163, 0]
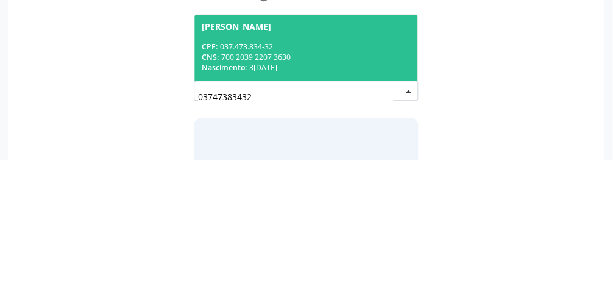
click at [348, 177] on div "CNS: 700 2039 2207 3630" at bounding box center [306, 181] width 209 height 10
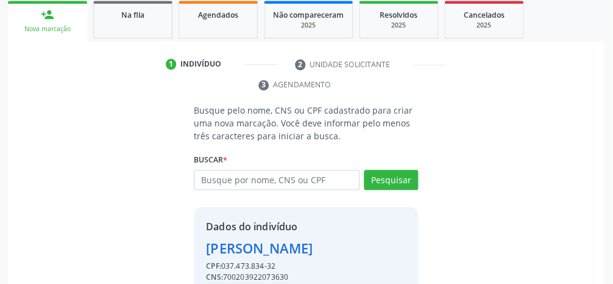
scroll to position [215, 0]
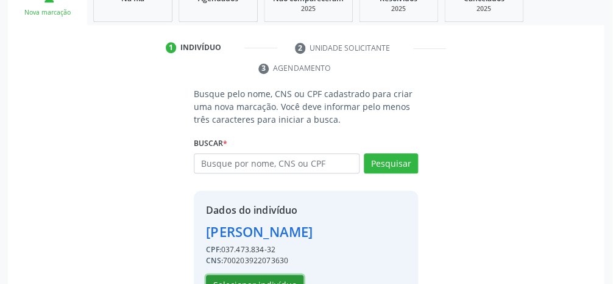
click at [285, 290] on button "Selecionar indivíduo" at bounding box center [256, 284] width 98 height 21
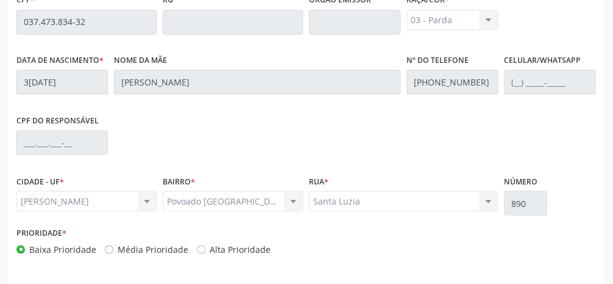
scroll to position [410, 0]
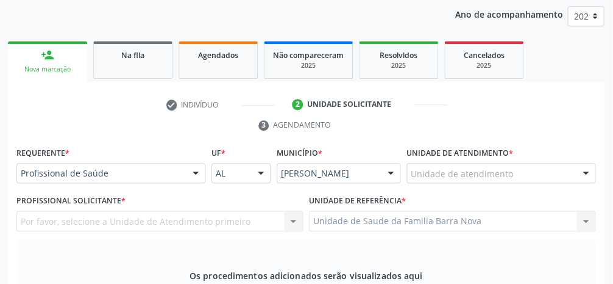
scroll to position [158, 0]
click at [366, 182] on div "Unidade de atendimento" at bounding box center [501, 173] width 189 height 21
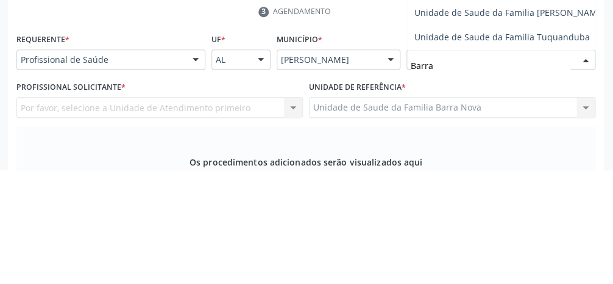
type input "Barra"
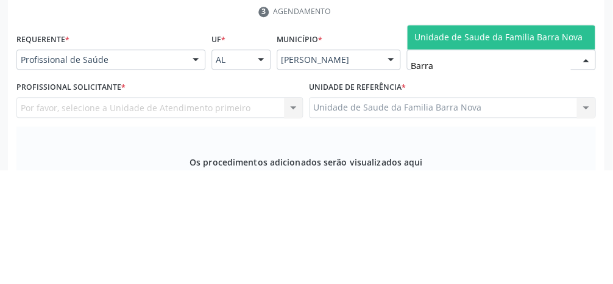
click at [366, 153] on span "Unidade de Saude da Familia Barra Nova" at bounding box center [499, 151] width 168 height 12
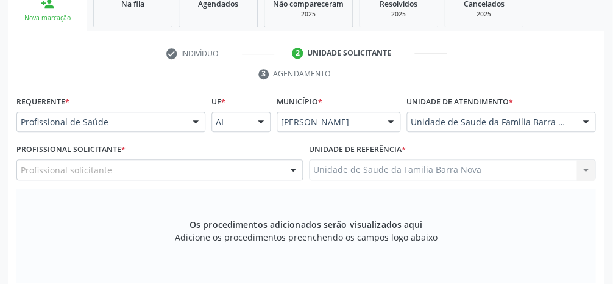
scroll to position [210, 0]
click at [149, 171] on div "Profissional solicitante" at bounding box center [160, 169] width 287 height 21
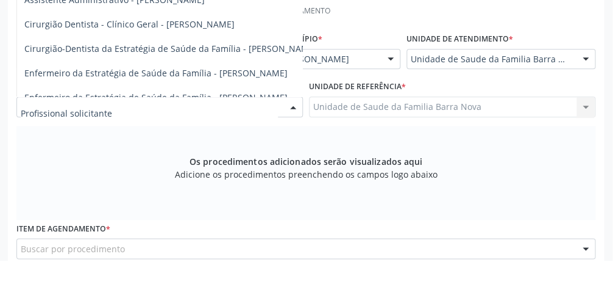
scroll to position [249, 0]
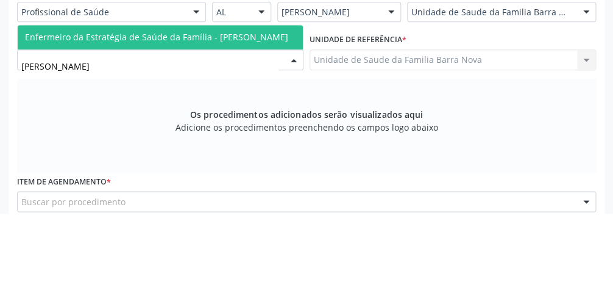
type input "Marya"
click at [230, 105] on span "Enfermeiro da Estratégia de Saúde da Família - [PERSON_NAME]" at bounding box center [156, 108] width 263 height 12
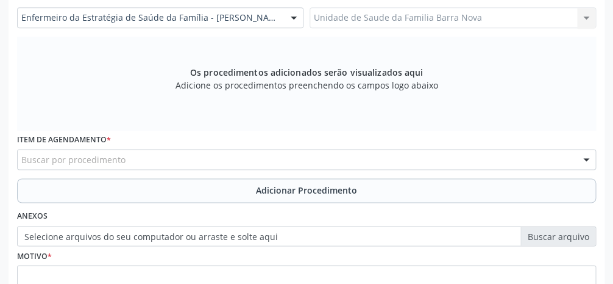
scroll to position [362, 0]
click at [340, 193] on span "Adicionar Procedimento" at bounding box center [306, 189] width 101 height 13
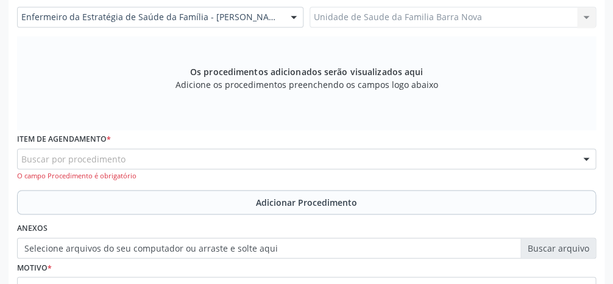
click at [193, 162] on div "Buscar por procedimento" at bounding box center [306, 158] width 579 height 21
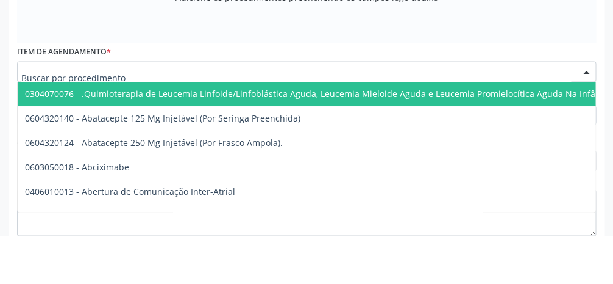
scroll to position [401, 0]
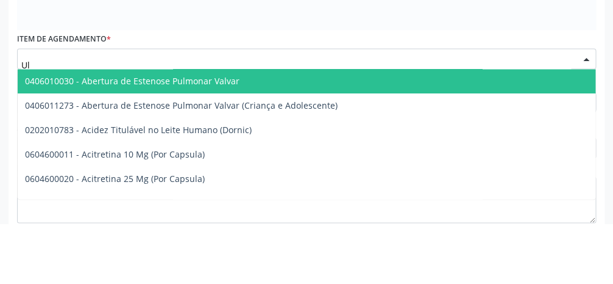
type input "U"
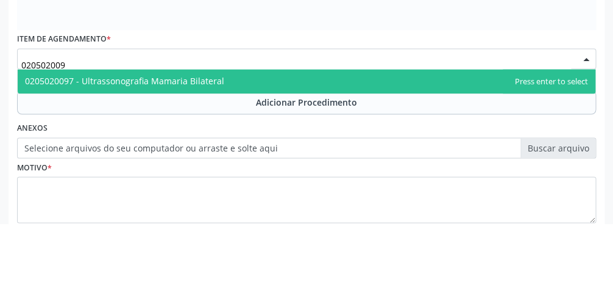
type input "0205020097"
click at [250, 143] on span "0205020097 - Ultrassonografia Mamaria Bilateral" at bounding box center [307, 142] width 578 height 24
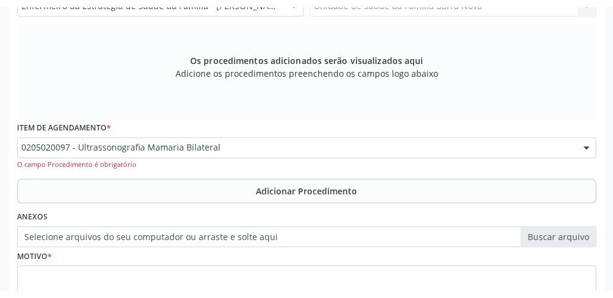
scroll to position [380, 0]
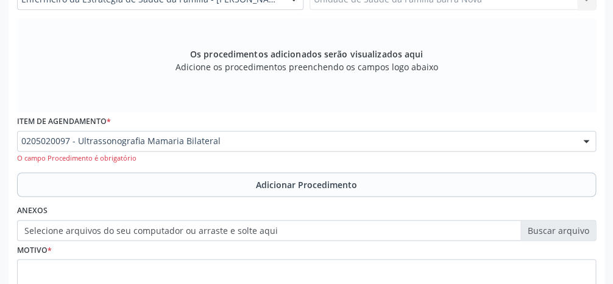
click at [366, 234] on label "Selecione arquivos do seu computador ou arraste e solte aqui" at bounding box center [306, 230] width 579 height 21
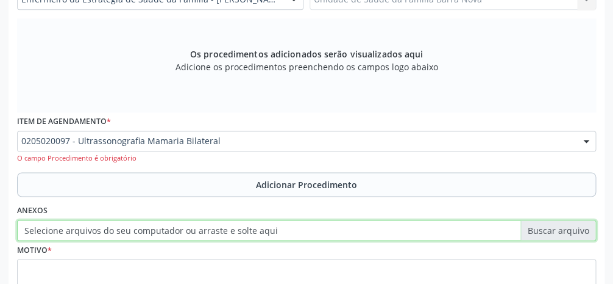
click at [366, 234] on input "Selecione arquivos do seu computador ou arraste e solte aqui" at bounding box center [306, 230] width 579 height 21
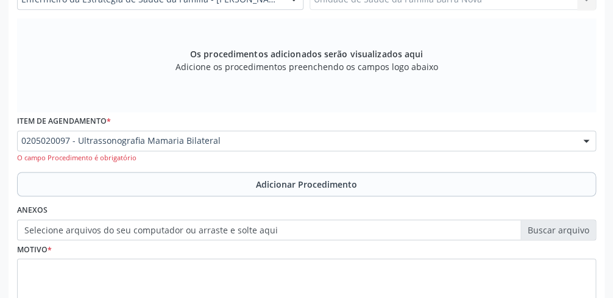
type input "C:\fakepath\17598449878296244419455144166551.jpg"
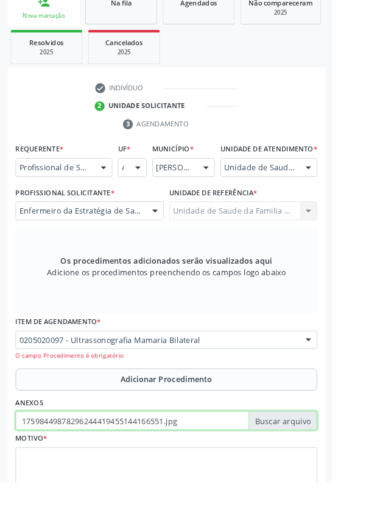
scroll to position [248, 0]
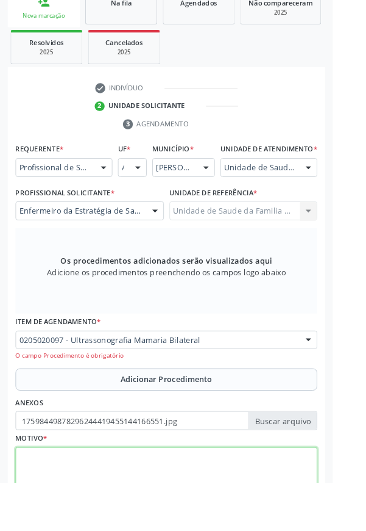
click at [226, 530] on textarea at bounding box center [183, 515] width 332 height 46
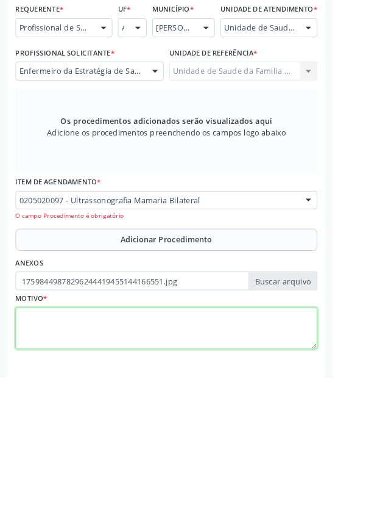
scroll to position [291, 0]
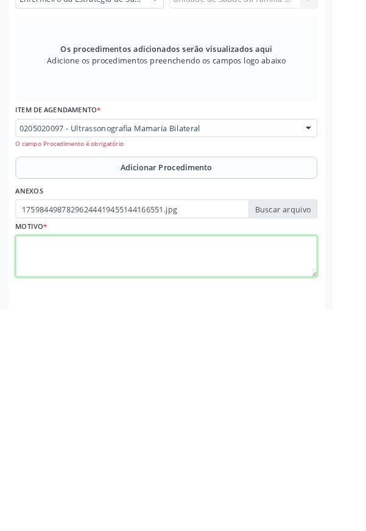
click at [207, 489] on textarea at bounding box center [183, 472] width 332 height 46
type textarea "Rotina"
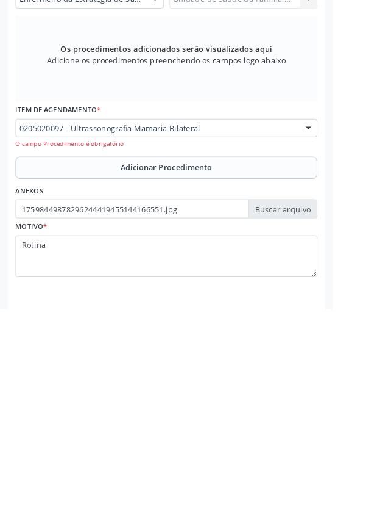
click at [221, 387] on button "Adicionar Procedimento" at bounding box center [183, 375] width 332 height 24
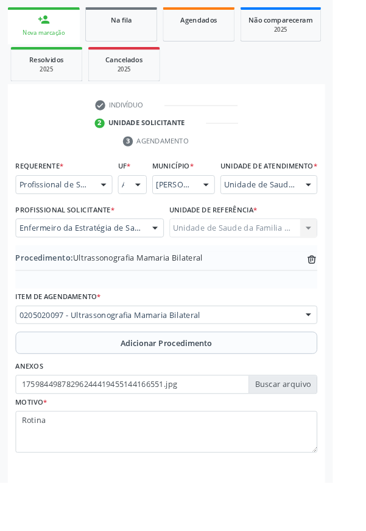
scroll to position [232, 0]
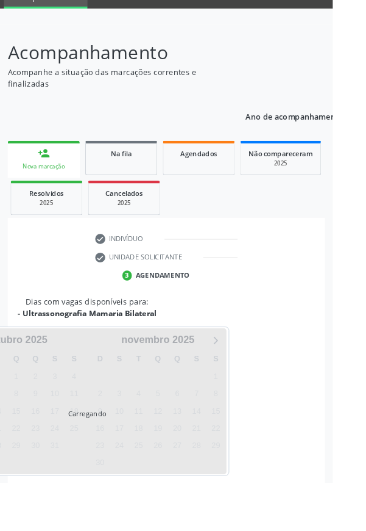
scroll to position [143, 0]
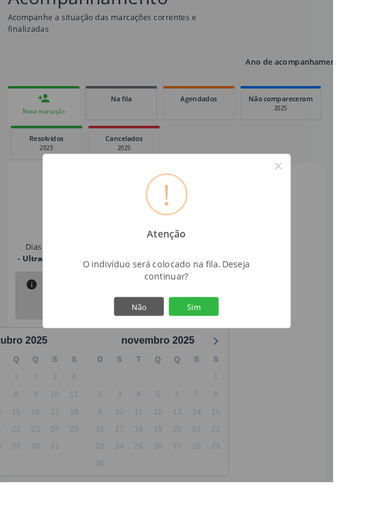
click at [241, 348] on button "Sim" at bounding box center [213, 337] width 55 height 21
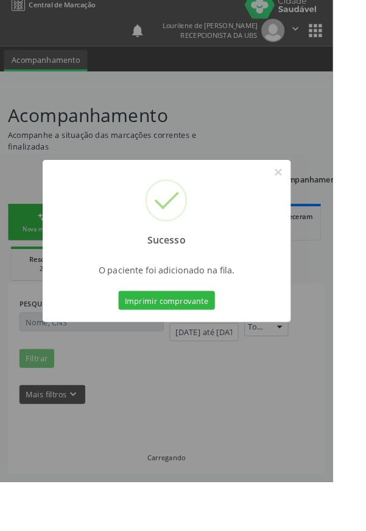
scroll to position [0, 0]
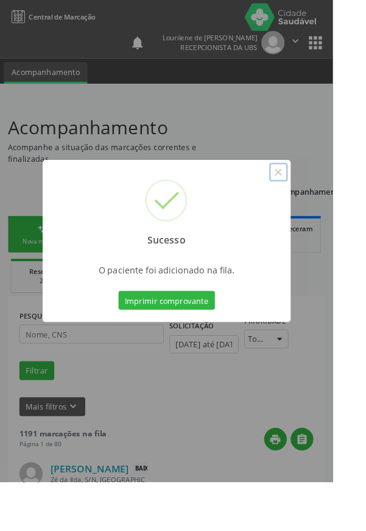
click at [317, 200] on button "×" at bounding box center [306, 189] width 21 height 21
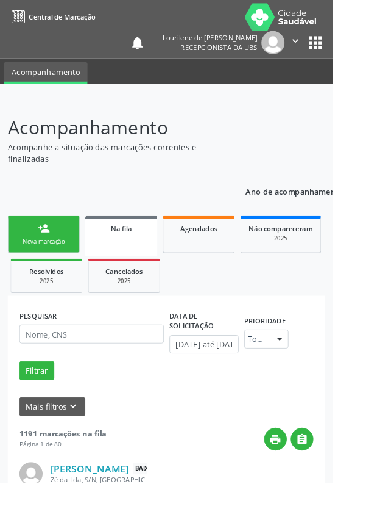
click at [250, 223] on button "×" at bounding box center [245, 228] width 10 height 10
click at [323, 46] on icon "" at bounding box center [324, 45] width 13 height 13
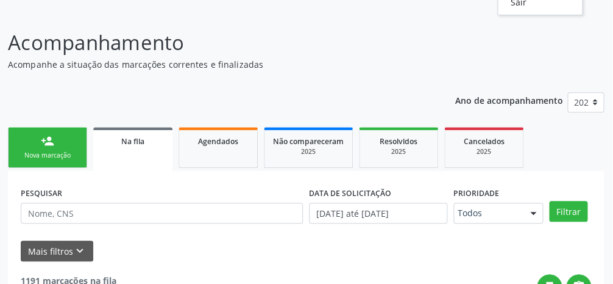
scroll to position [73, 0]
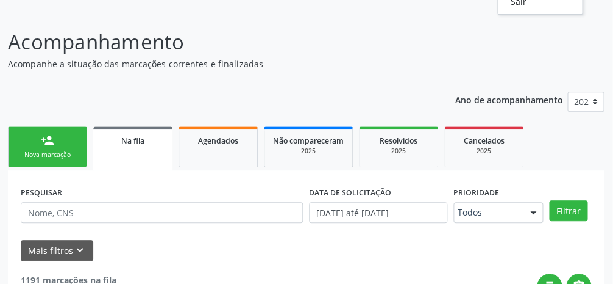
click at [59, 148] on link "person_add Nova marcação" at bounding box center [48, 146] width 79 height 41
click at [57, 148] on link "person_add Nova marcação" at bounding box center [48, 146] width 79 height 41
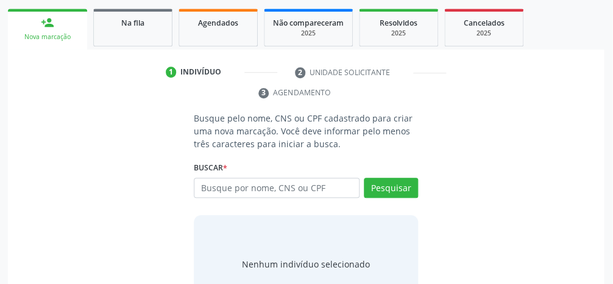
scroll to position [197, 0]
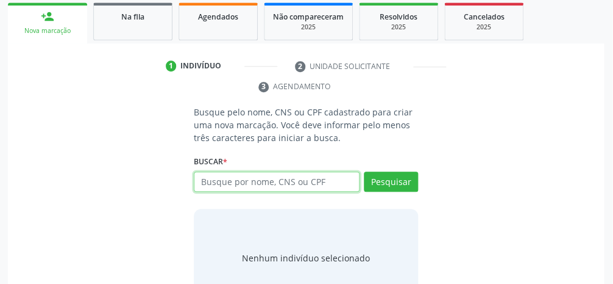
click at [311, 183] on input "text" at bounding box center [278, 181] width 166 height 21
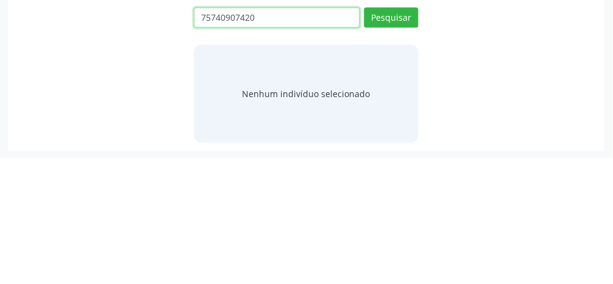
scroll to position [235, 0]
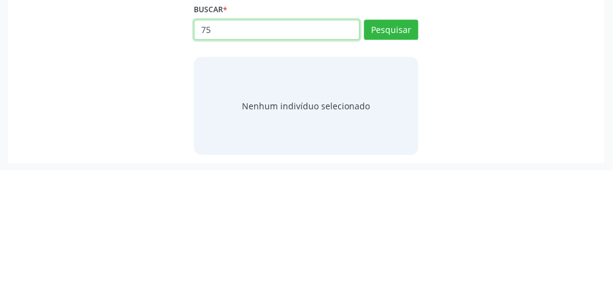
type input "7"
type input "704801525830546"
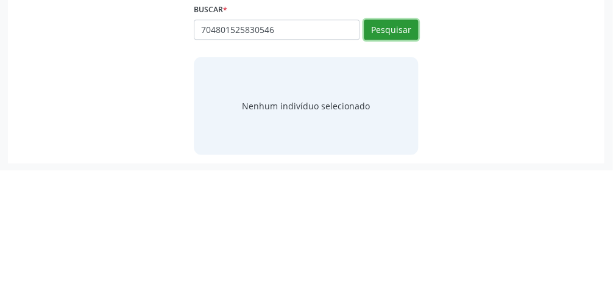
click at [366, 145] on button "Pesquisar" at bounding box center [392, 144] width 54 height 21
type input "704801525830546"
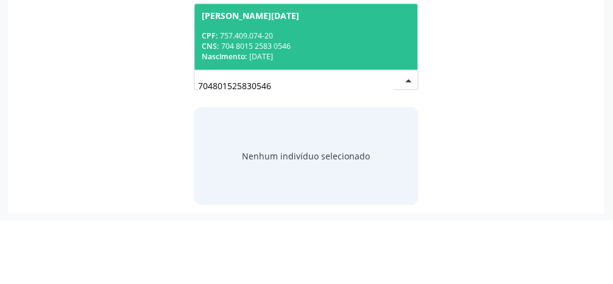
click at [337, 105] on div "CNS: 704 8015 2583 0546" at bounding box center [306, 110] width 209 height 10
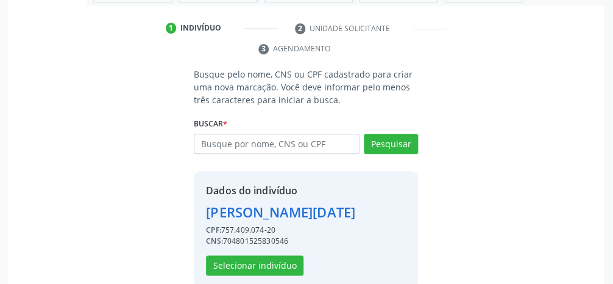
scroll to position [235, 0]
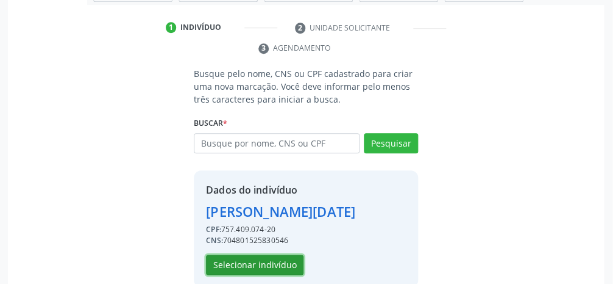
click at [268, 275] on button "Selecionar indivíduo" at bounding box center [256, 264] width 98 height 21
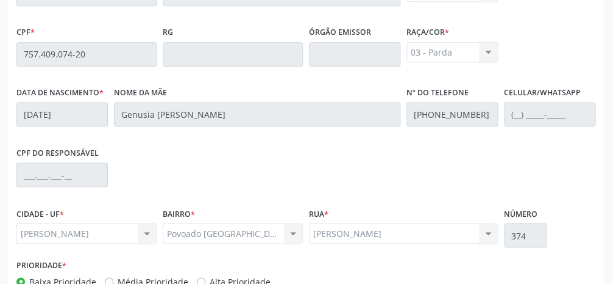
scroll to position [410, 0]
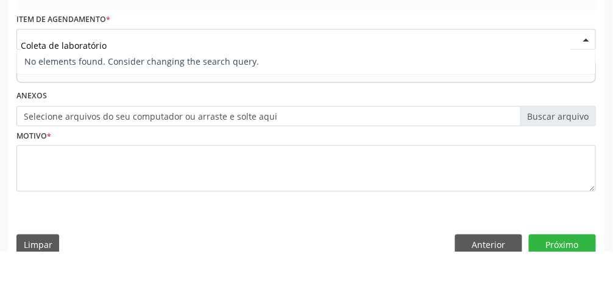
scroll to position [449, 0]
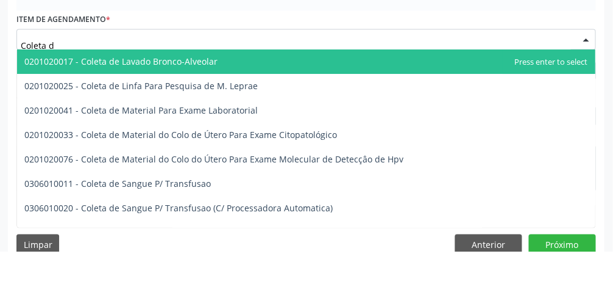
type input "Coleta"
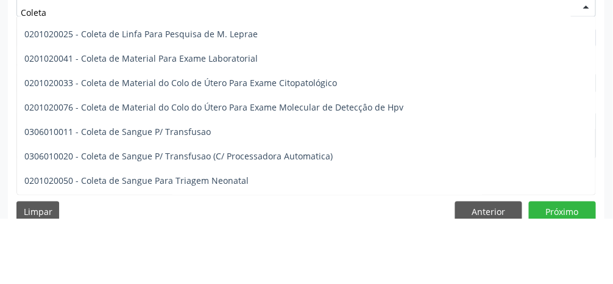
scroll to position [41, 0]
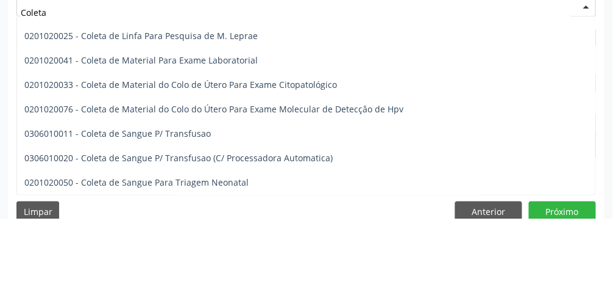
click at [203, 130] on span "0201020041 - Coleta de Material Para Exame Laboratorial" at bounding box center [142, 126] width 234 height 12
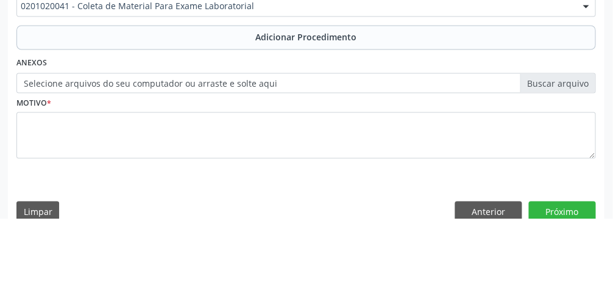
scroll to position [449, 0]
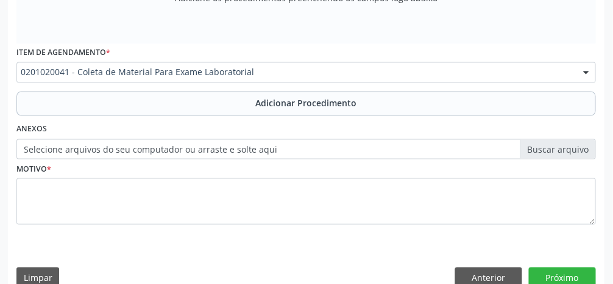
click at [311, 106] on span "Adicionar Procedimento" at bounding box center [306, 102] width 101 height 13
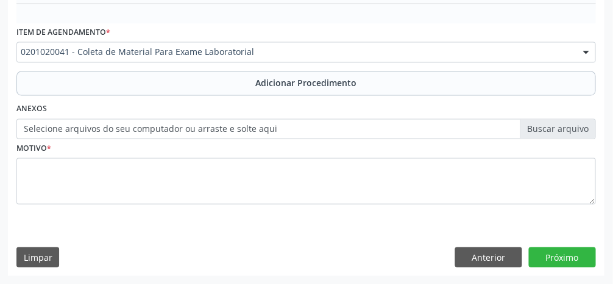
scroll to position [402, 0]
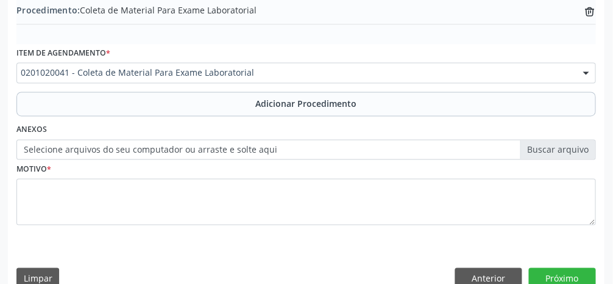
click at [322, 104] on span "Adicionar Procedimento" at bounding box center [306, 103] width 101 height 13
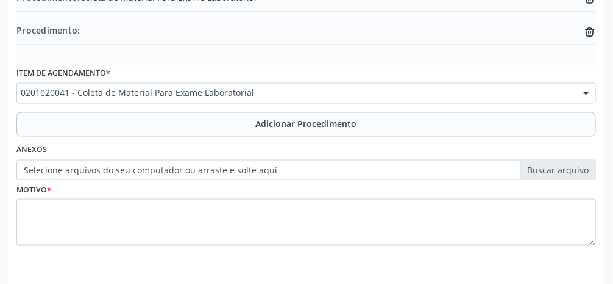
scroll to position [414, 0]
click at [366, 171] on label "Selecione arquivos do seu computador ou arraste e solte aqui" at bounding box center [306, 170] width 579 height 21
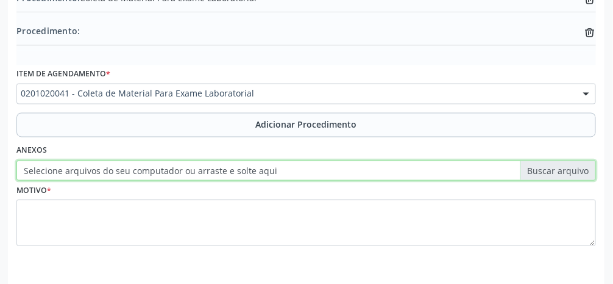
click at [366, 171] on input "Selecione arquivos do seu computador ou arraste e solte aqui" at bounding box center [306, 170] width 579 height 21
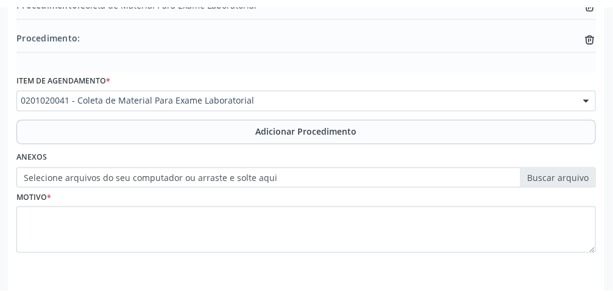
scroll to position [400, 0]
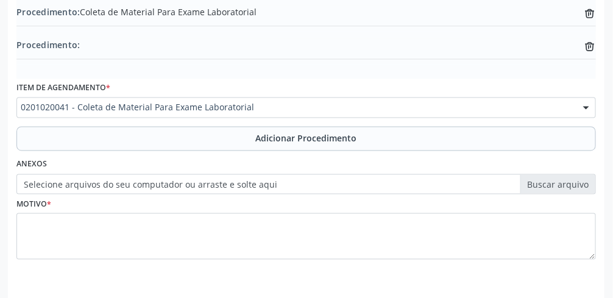
type input "C:\fakepath\17598463620642284192799341449306.jpg"
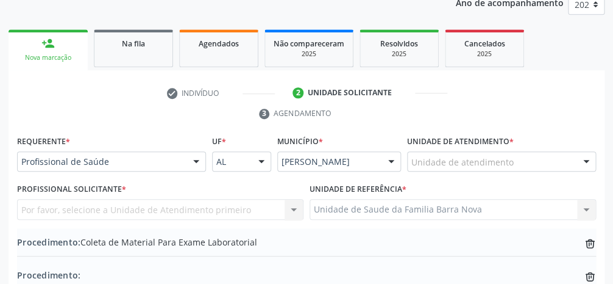
scroll to position [174, 0]
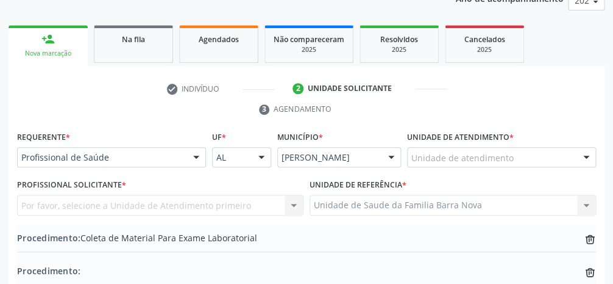
click at [366, 160] on div at bounding box center [586, 158] width 18 height 21
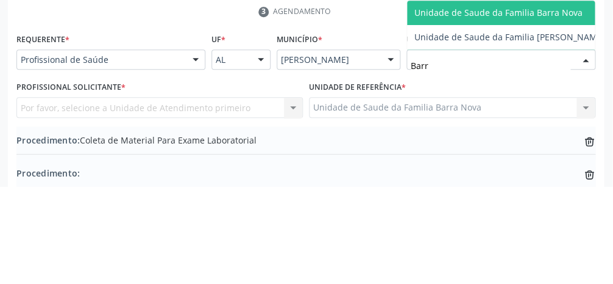
type input "Barra"
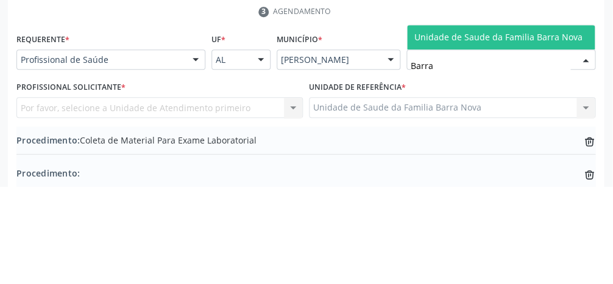
click at [366, 130] on span "Unidade de Saude da Familia Barra Nova" at bounding box center [499, 135] width 168 height 12
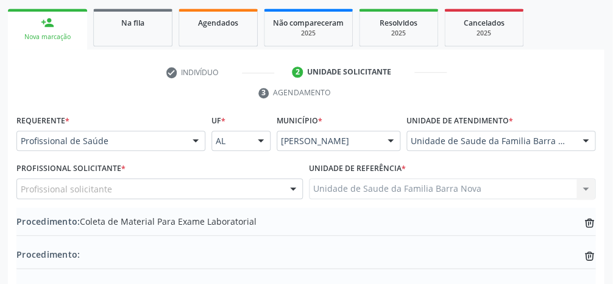
scroll to position [193, 0]
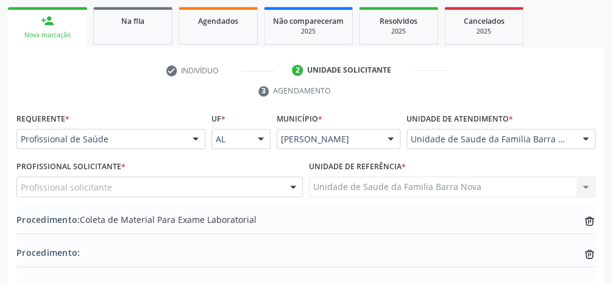
click at [241, 186] on div "Profissional solicitante" at bounding box center [160, 186] width 287 height 21
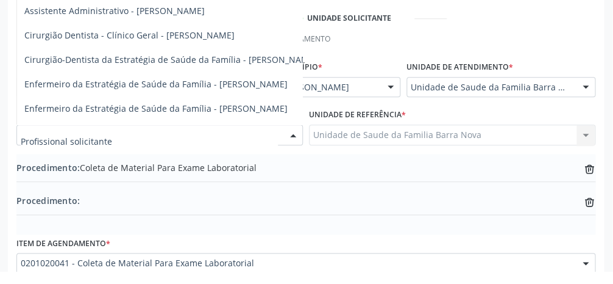
scroll to position [232, 0]
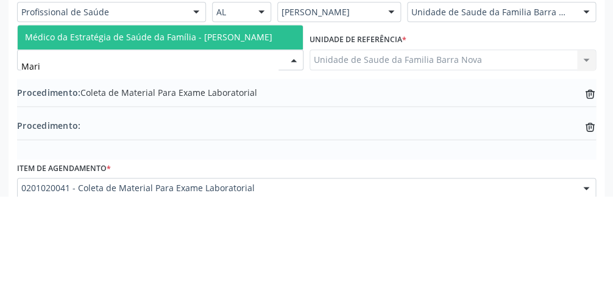
type input "[PERSON_NAME]"
click at [250, 125] on span "Médico da Estratégia de Saúde da Família - [PERSON_NAME]" at bounding box center [149, 125] width 248 height 12
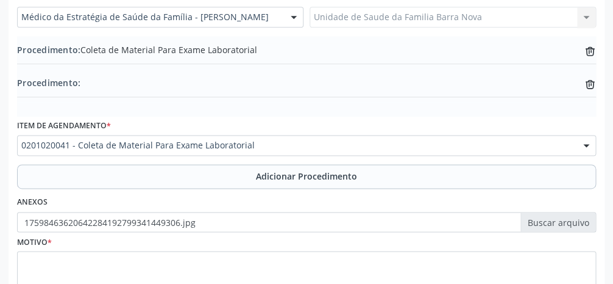
scroll to position [415, 0]
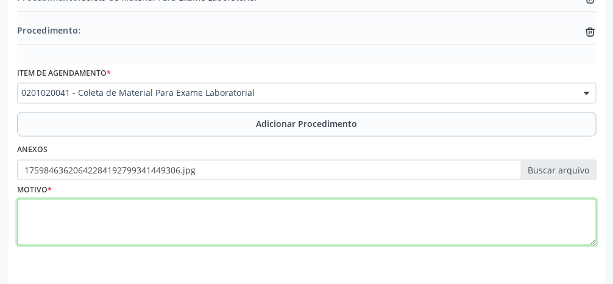
click at [281, 223] on textarea at bounding box center [306, 221] width 579 height 46
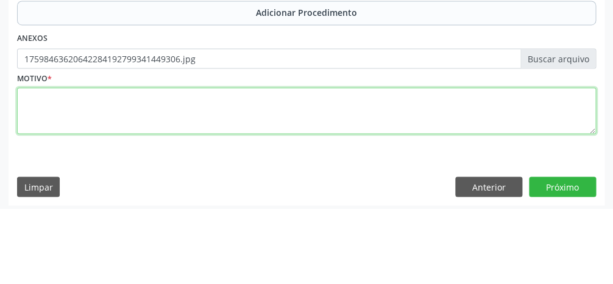
scroll to position [450, 0]
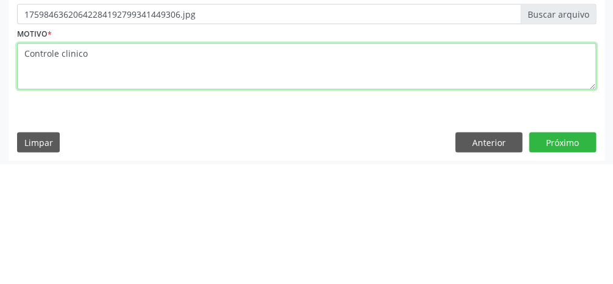
type textarea "Controle clinico"
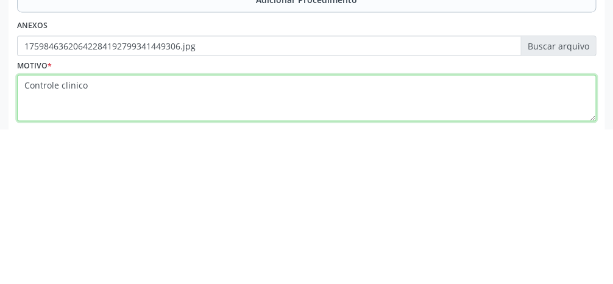
scroll to position [454, 0]
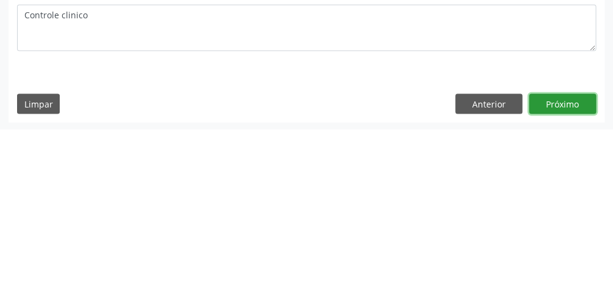
click at [366, 258] on button "Próximo" at bounding box center [562, 258] width 67 height 21
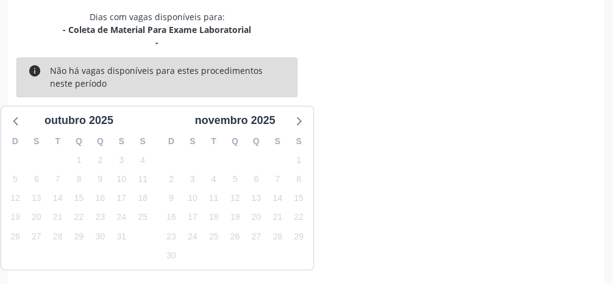
scroll to position [304, 0]
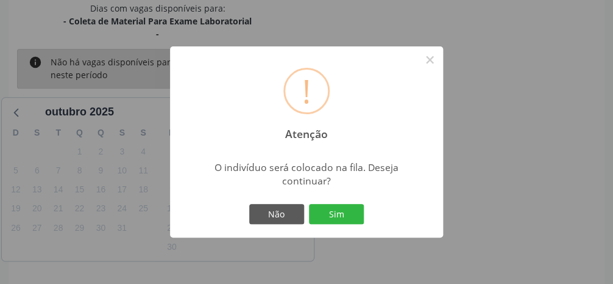
click at [346, 224] on button "Sim" at bounding box center [336, 214] width 55 height 21
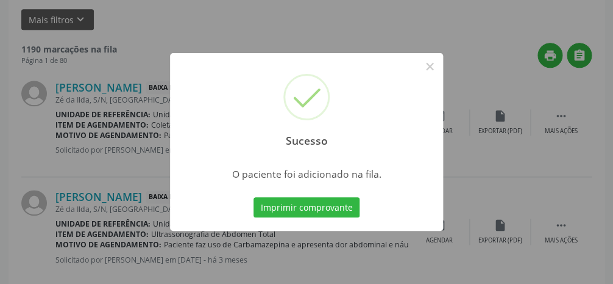
scroll to position [96, 0]
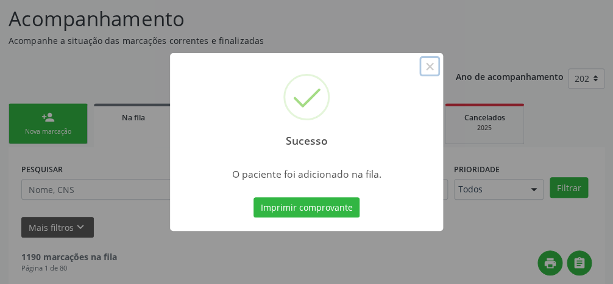
click at [366, 77] on button "×" at bounding box center [430, 66] width 21 height 21
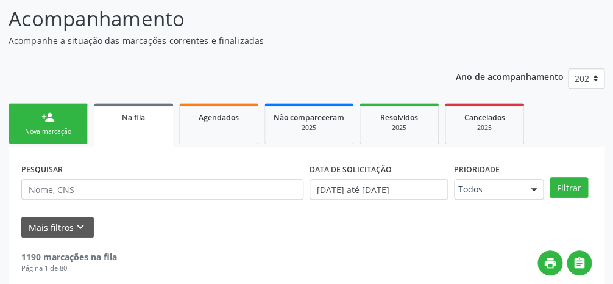
scroll to position [107, 0]
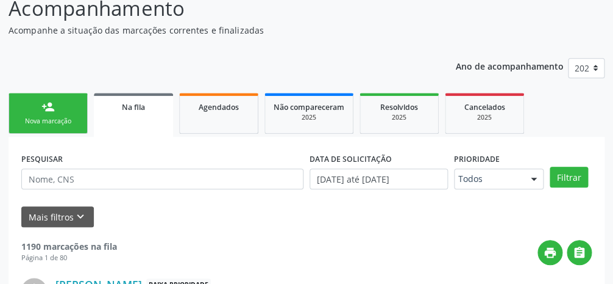
click at [55, 116] on div "Nova marcação" at bounding box center [48, 120] width 61 height 9
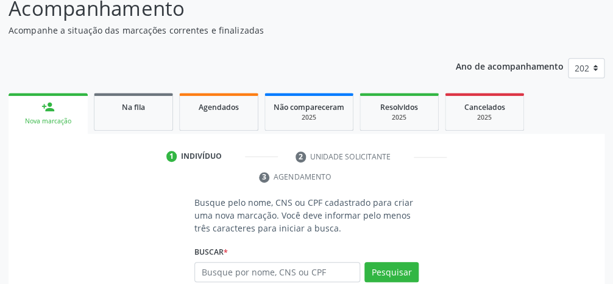
click at [56, 115] on link "person_add Nova marcação" at bounding box center [48, 113] width 79 height 41
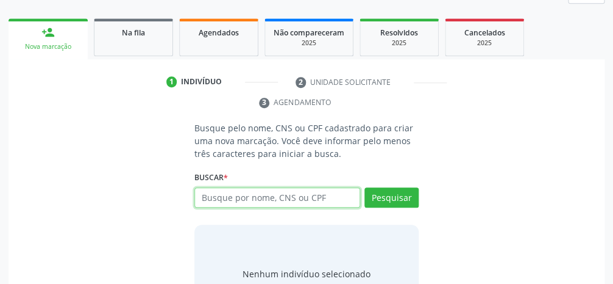
click at [333, 199] on input "text" at bounding box center [278, 197] width 166 height 21
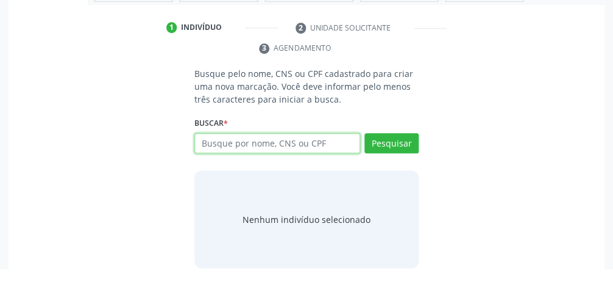
scroll to position [220, 0]
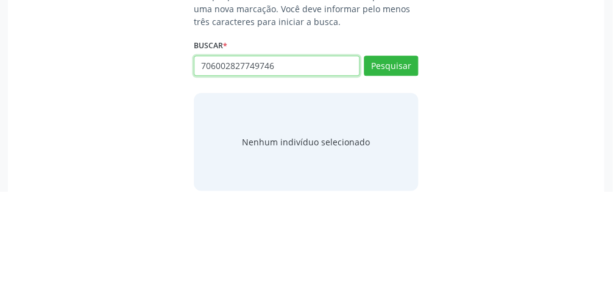
type input "706002827749746"
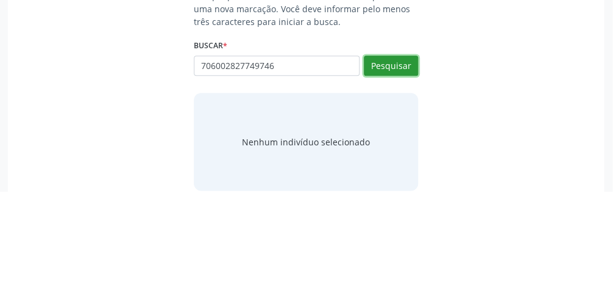
click at [366, 164] on button "Pesquisar" at bounding box center [392, 158] width 54 height 21
type input "706002827749746"
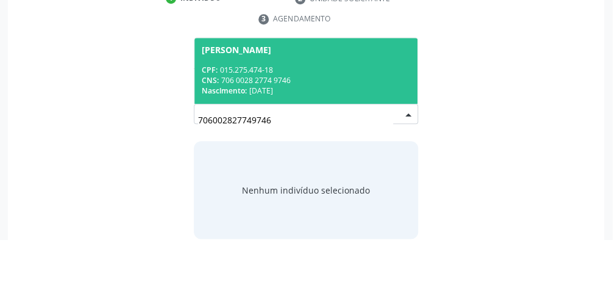
click at [338, 115] on div "CPF: 015.275.474-18" at bounding box center [306, 114] width 209 height 10
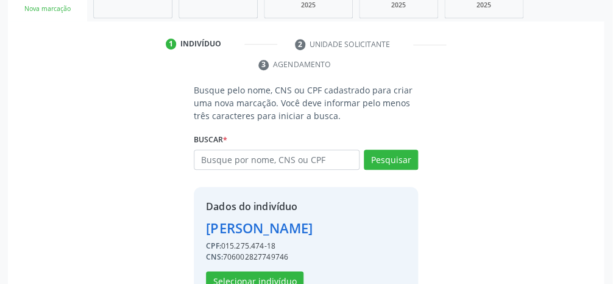
scroll to position [215, 0]
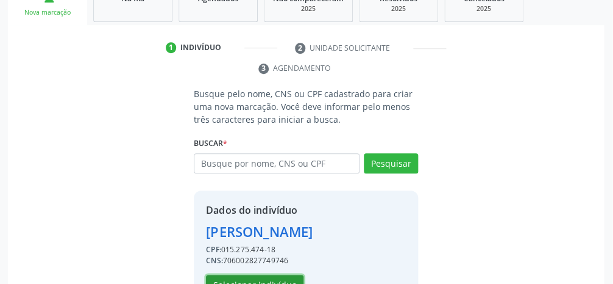
click at [277, 290] on button "Selecionar indivíduo" at bounding box center [256, 284] width 98 height 21
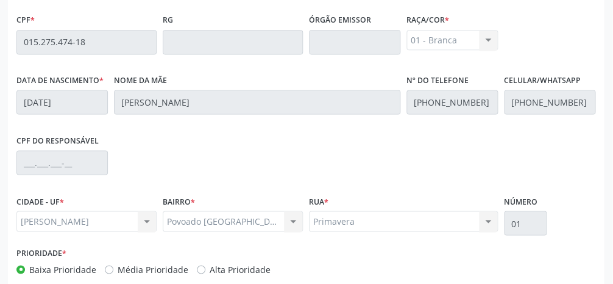
scroll to position [410, 0]
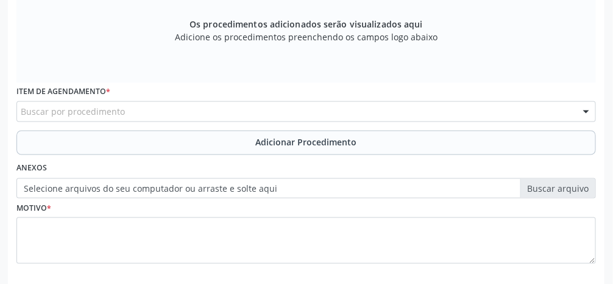
click at [141, 112] on div "Buscar por procedimento" at bounding box center [306, 111] width 579 height 21
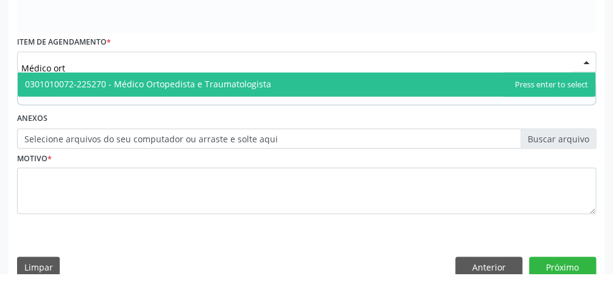
scroll to position [449, 0]
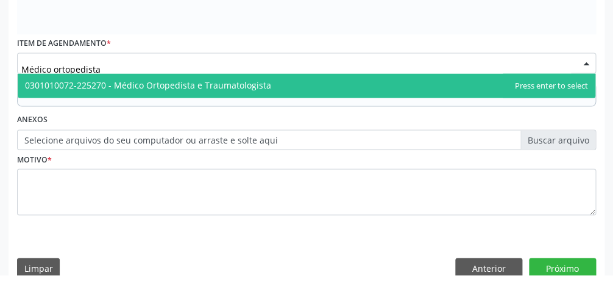
type input "Médico ortopedista"
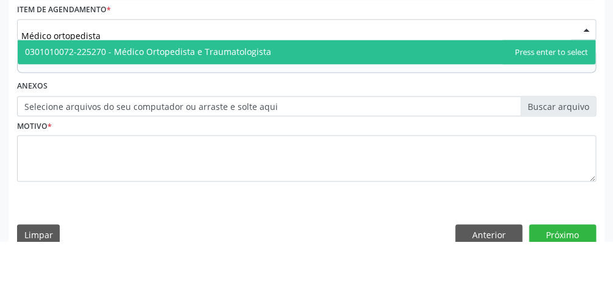
click at [291, 97] on span "0301010072-225270 - Médico Ortopedista e Traumatologista" at bounding box center [307, 94] width 578 height 24
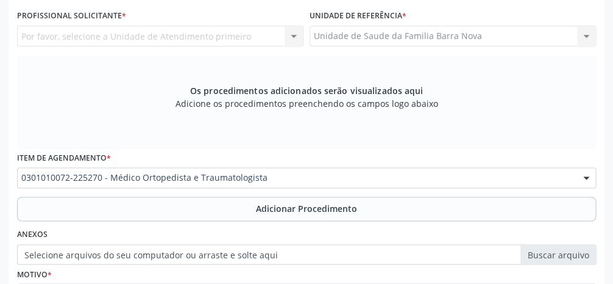
scroll to position [340, 0]
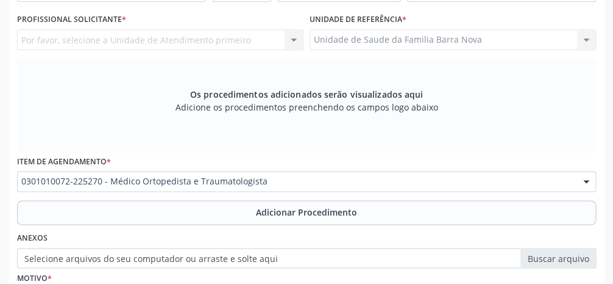
click at [318, 213] on span "Adicionar Procedimento" at bounding box center [306, 211] width 101 height 13
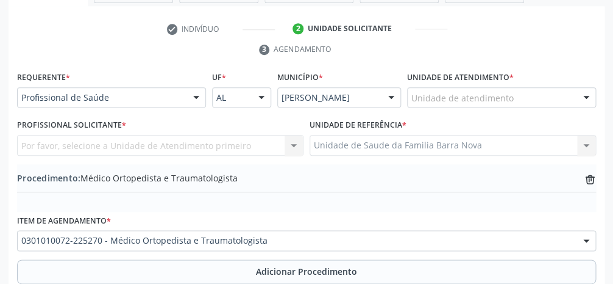
scroll to position [237, 0]
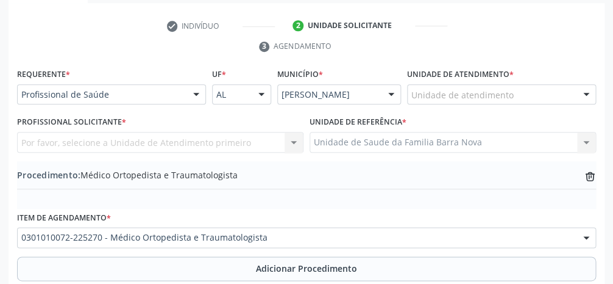
click at [366, 95] on div at bounding box center [586, 95] width 18 height 21
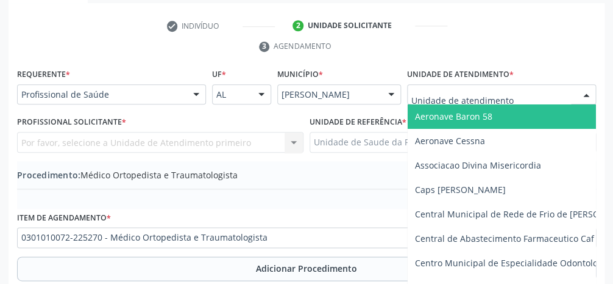
scroll to position [276, 0]
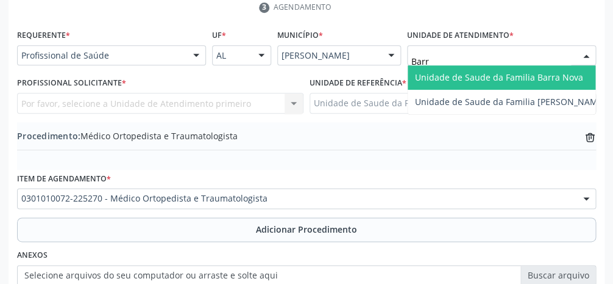
type input "Barra"
click at [366, 79] on span "Unidade de Saude da Familia Barra Nova" at bounding box center [499, 77] width 168 height 12
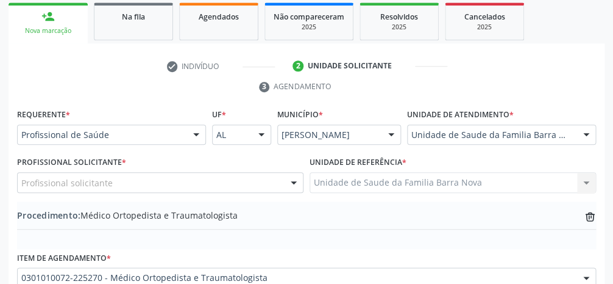
scroll to position [199, 0]
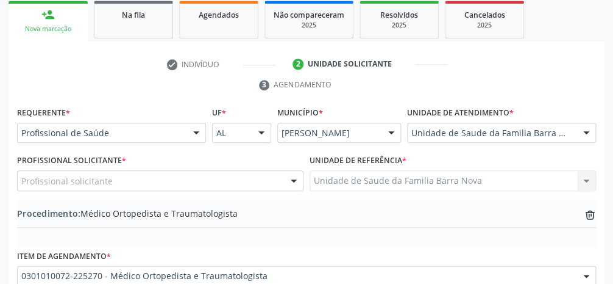
click at [243, 187] on div "Profissional solicitante" at bounding box center [160, 180] width 287 height 21
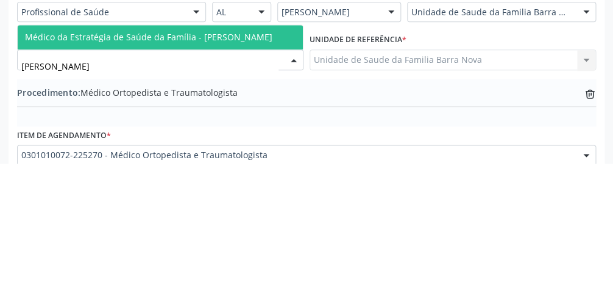
type input "[PERSON_NAME]"
click at [241, 157] on span "Médico da Estratégia de Saúde da Família - [PERSON_NAME]" at bounding box center [149, 158] width 248 height 12
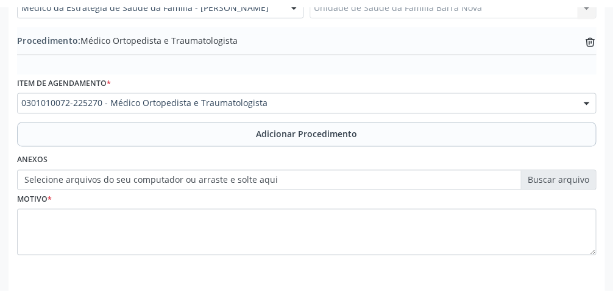
scroll to position [376, 0]
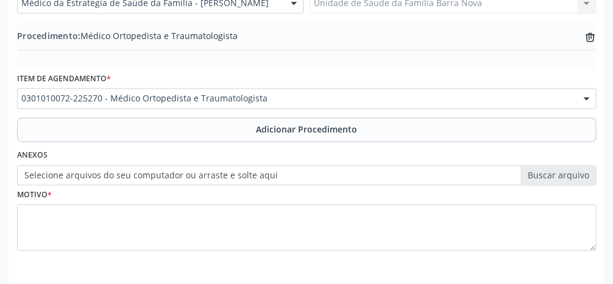
click at [312, 129] on span "Adicionar Procedimento" at bounding box center [306, 129] width 101 height 13
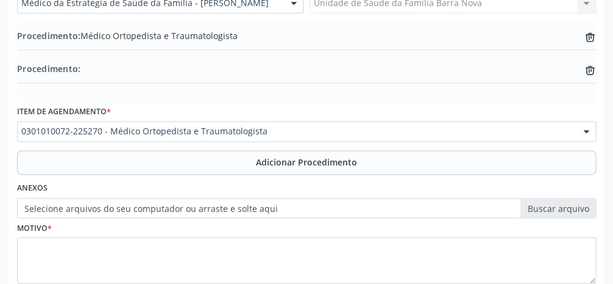
click at [366, 210] on label "Selecione arquivos do seu computador ou arraste e solte aqui" at bounding box center [306, 208] width 579 height 21
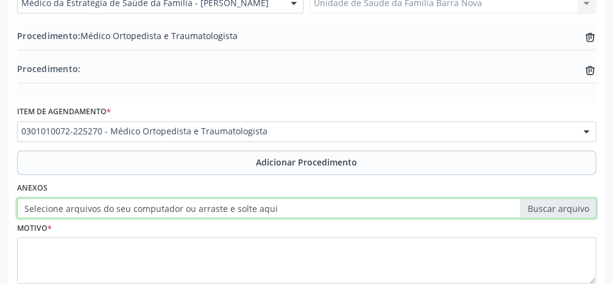
click at [366, 210] on input "Selecione arquivos do seu computador ou arraste e solte aqui" at bounding box center [306, 208] width 579 height 21
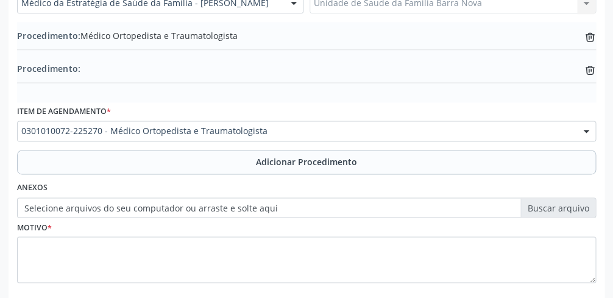
type input "C:\fakepath\17598469644208909793658088330013.jpg"
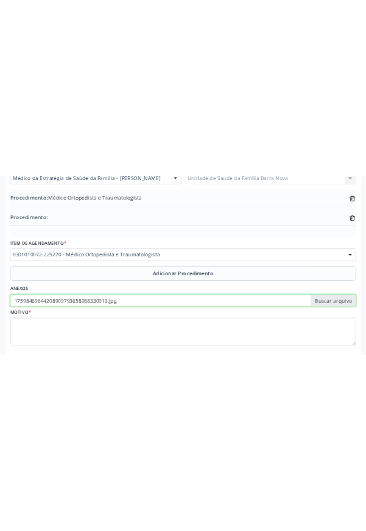
scroll to position [223, 0]
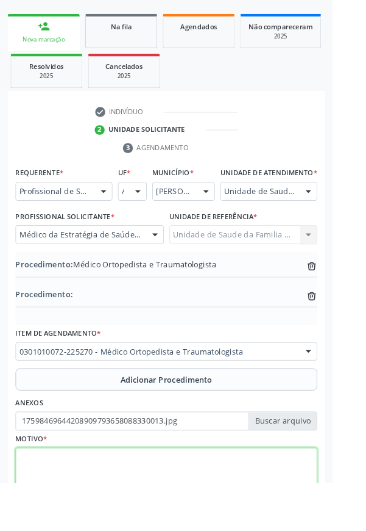
click at [233, 529] on textarea at bounding box center [183, 515] width 332 height 46
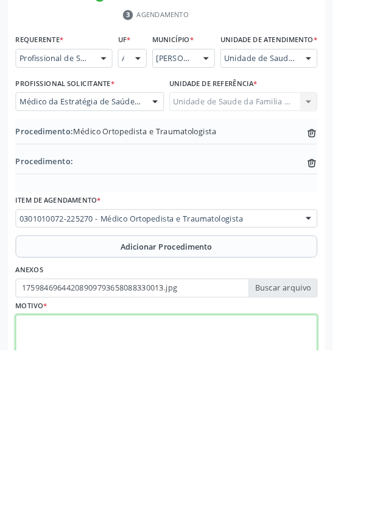
scroll to position [265, 0]
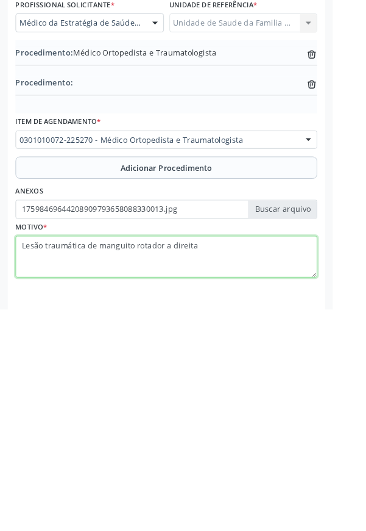
type textarea "Lesão traumática de manguito rotador a direita?"
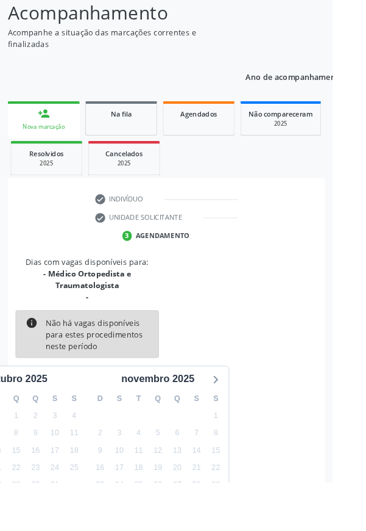
scroll to position [127, 0]
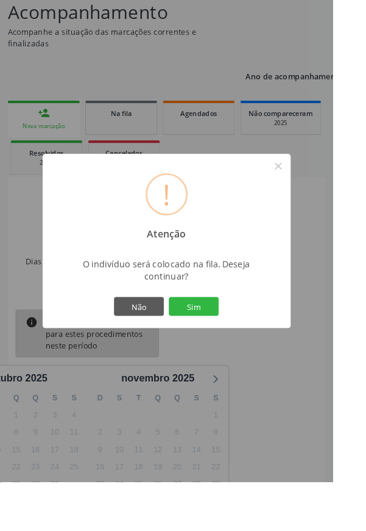
click at [239, 348] on button "Sim" at bounding box center [213, 337] width 55 height 21
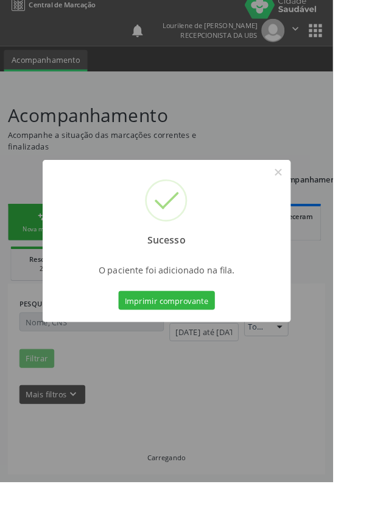
scroll to position [0, 0]
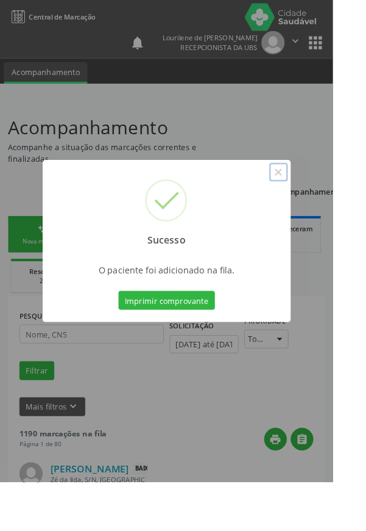
click at [317, 200] on button "×" at bounding box center [306, 189] width 21 height 21
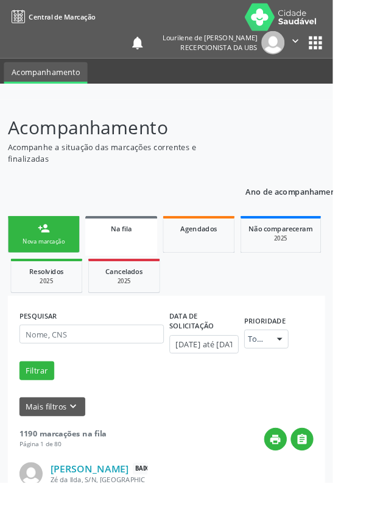
click at [51, 260] on link "person_add Nova marcação" at bounding box center [48, 258] width 79 height 41
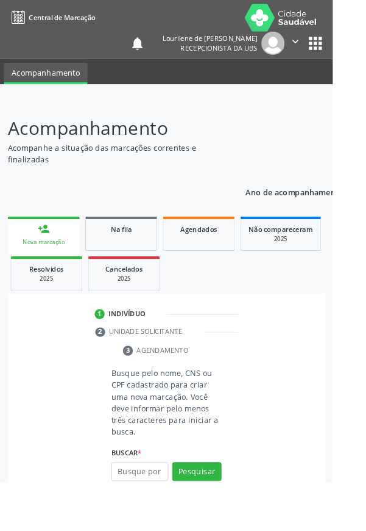
click at [46, 263] on div "Nova marcação" at bounding box center [48, 266] width 62 height 9
click at [49, 266] on div "Nova marcação" at bounding box center [48, 266] width 62 height 9
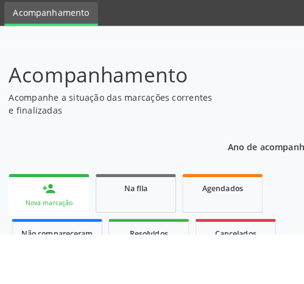
scroll to position [15, 0]
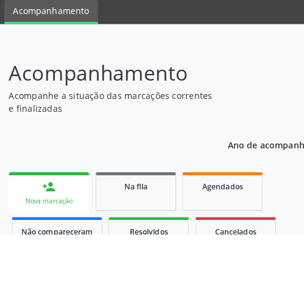
click at [229, 112] on header "Acompanhamento Acompanhe a situação das marcações correntes e finalizadas Relat…" at bounding box center [152, 139] width 287 height 56
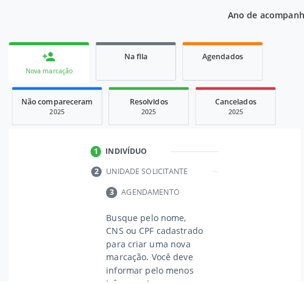
scroll to position [189, 0]
